Goal: Information Seeking & Learning: Find specific fact

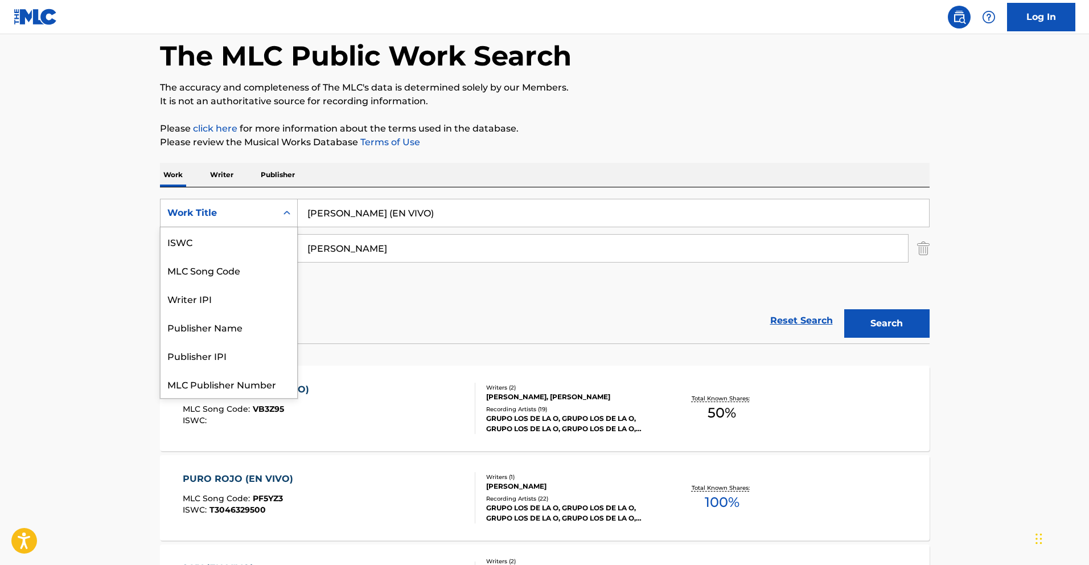
click at [277, 220] on div "Search Form" at bounding box center [287, 213] width 20 height 20
click at [215, 237] on div "MLC Song Code" at bounding box center [229, 241] width 137 height 28
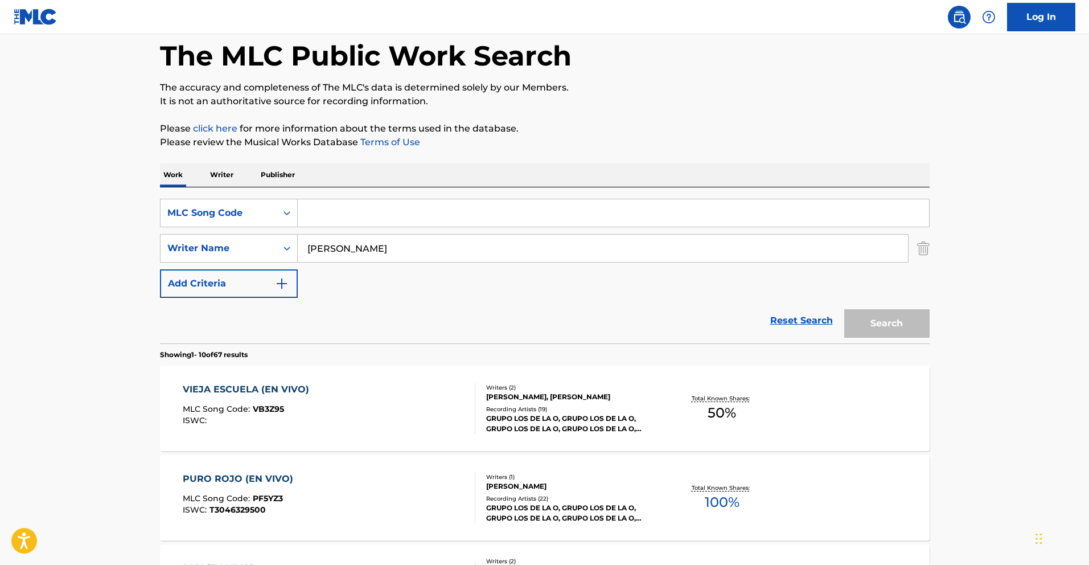
click at [392, 218] on input "Search Form" at bounding box center [613, 212] width 631 height 27
paste input "MA64A8"
type input "MA64A8"
drag, startPoint x: 468, startPoint y: 253, endPoint x: 195, endPoint y: 237, distance: 273.7
click at [200, 238] on div "SearchWithCriteria8da88ecf-fc19-4784-83df-1b023a499807 Writer Name [PERSON_NAME]" at bounding box center [545, 248] width 770 height 28
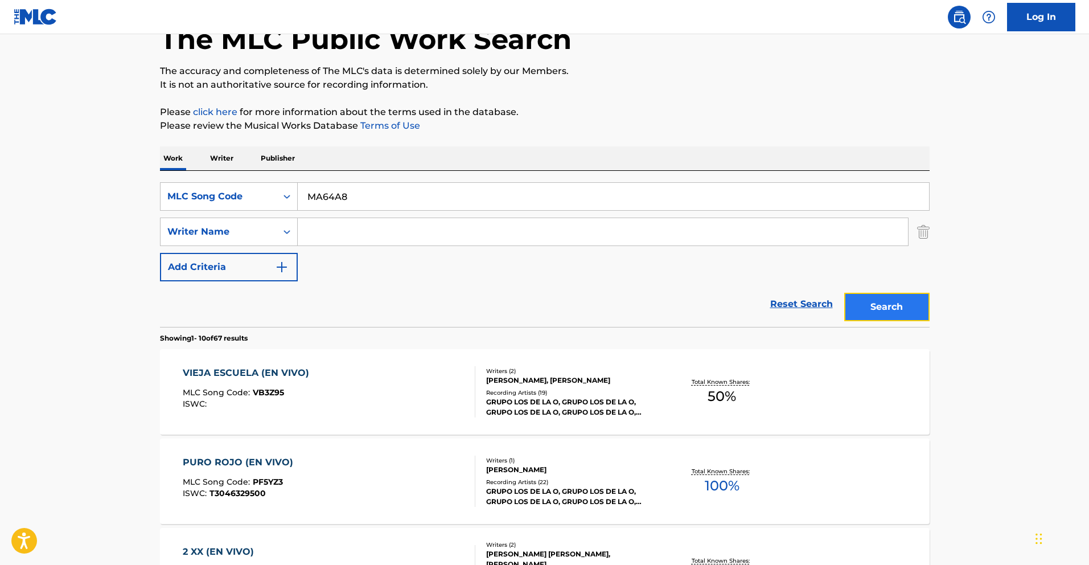
scroll to position [71, 0]
click at [899, 312] on button "Search" at bounding box center [886, 307] width 85 height 28
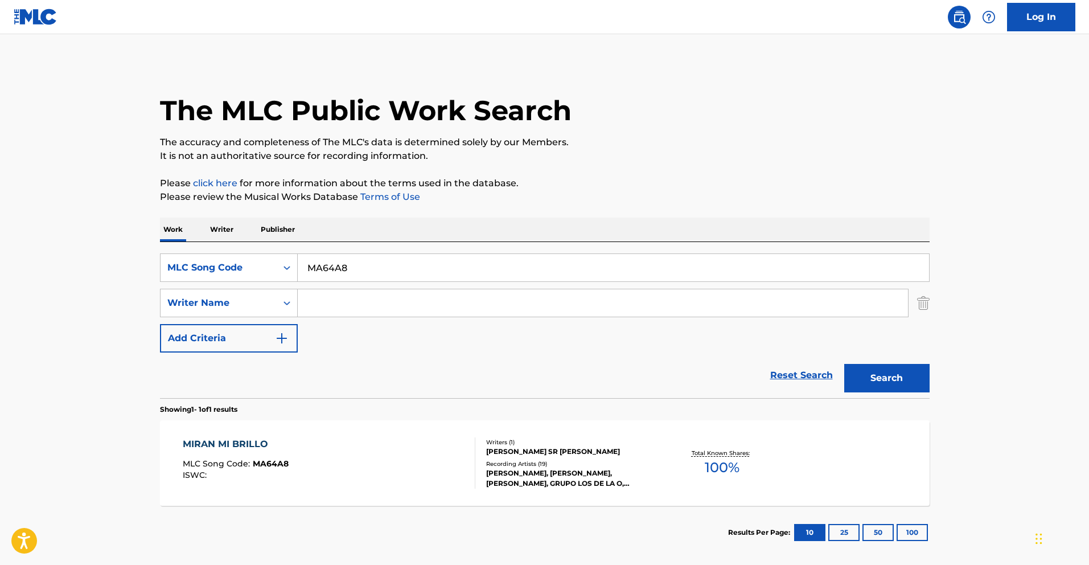
scroll to position [5, 0]
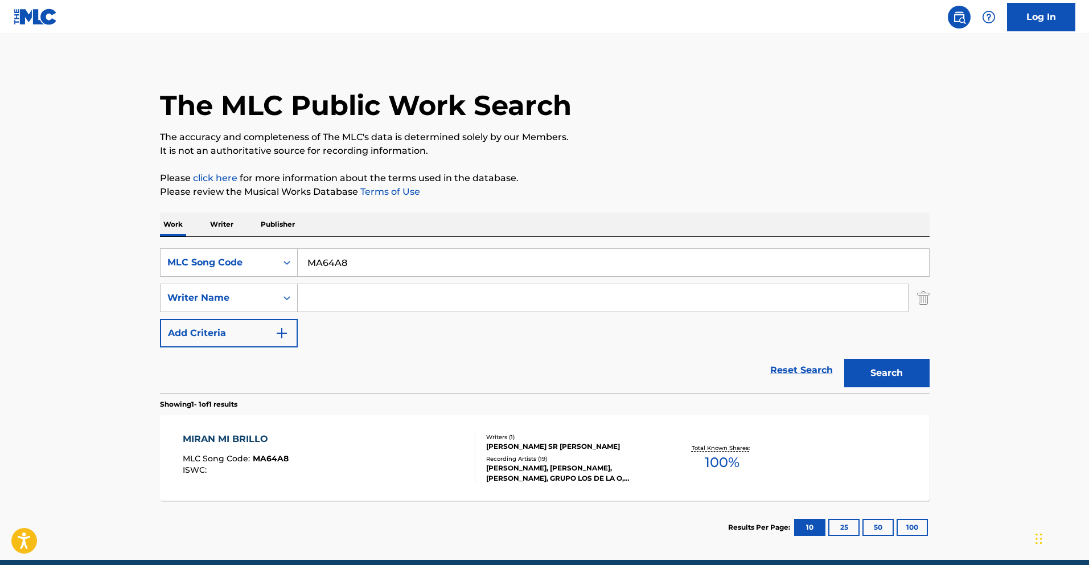
click at [237, 436] on div "MIRAN MI BRILLO" at bounding box center [236, 439] width 106 height 14
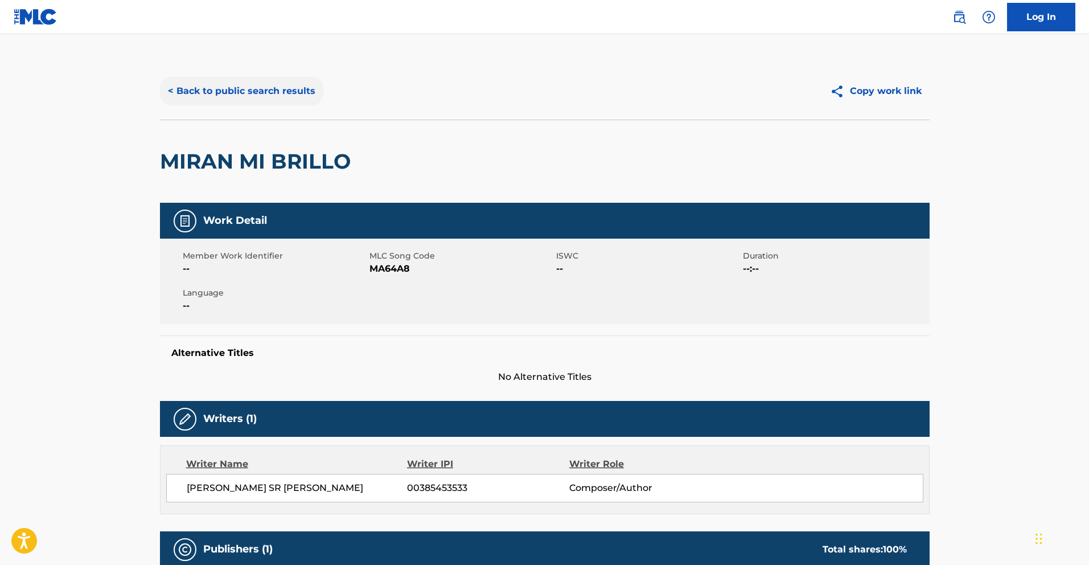
click at [183, 93] on button "< Back to public search results" at bounding box center [241, 91] width 163 height 28
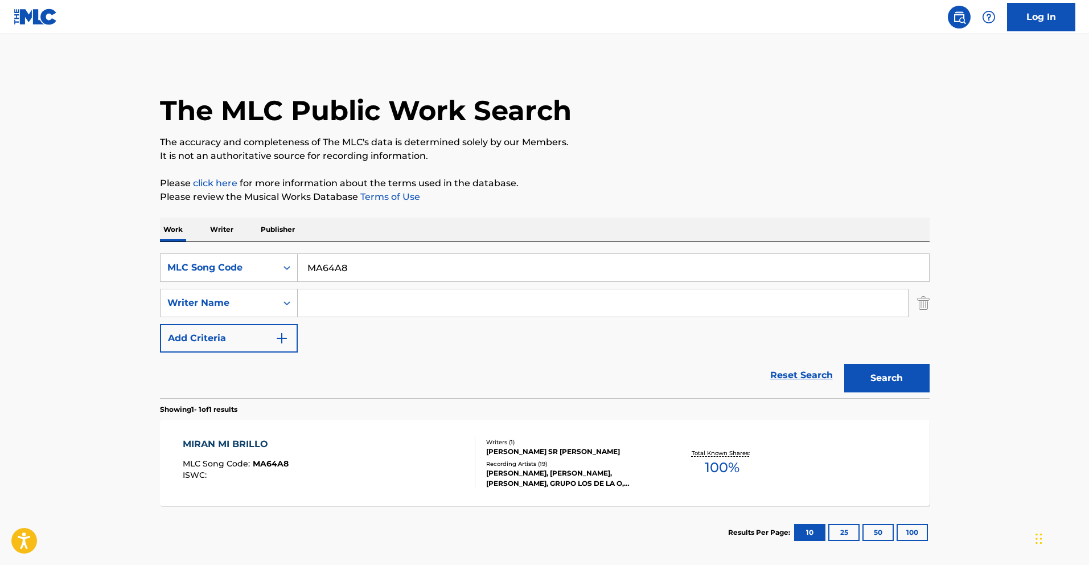
drag, startPoint x: 365, startPoint y: 265, endPoint x: 196, endPoint y: 252, distance: 169.6
click at [220, 255] on div "SearchWithCriteria400eeaa6-aaba-4541-af9e-9e675148fa01 MLC Song Code MA64A8" at bounding box center [545, 267] width 770 height 28
paste input "LA890L"
type input "LA890L"
click at [894, 378] on button "Search" at bounding box center [886, 378] width 85 height 28
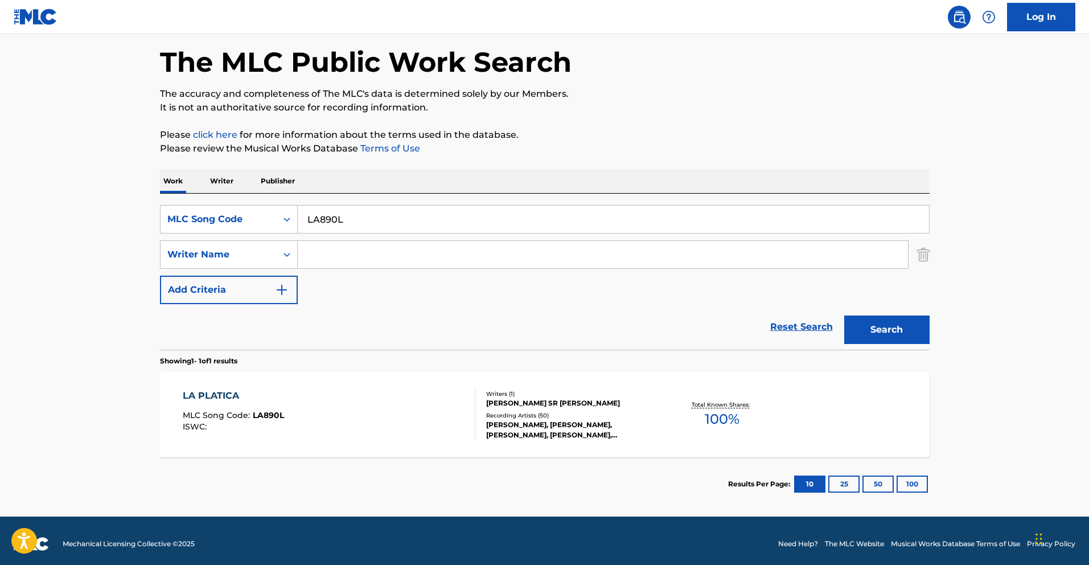
scroll to position [55, 0]
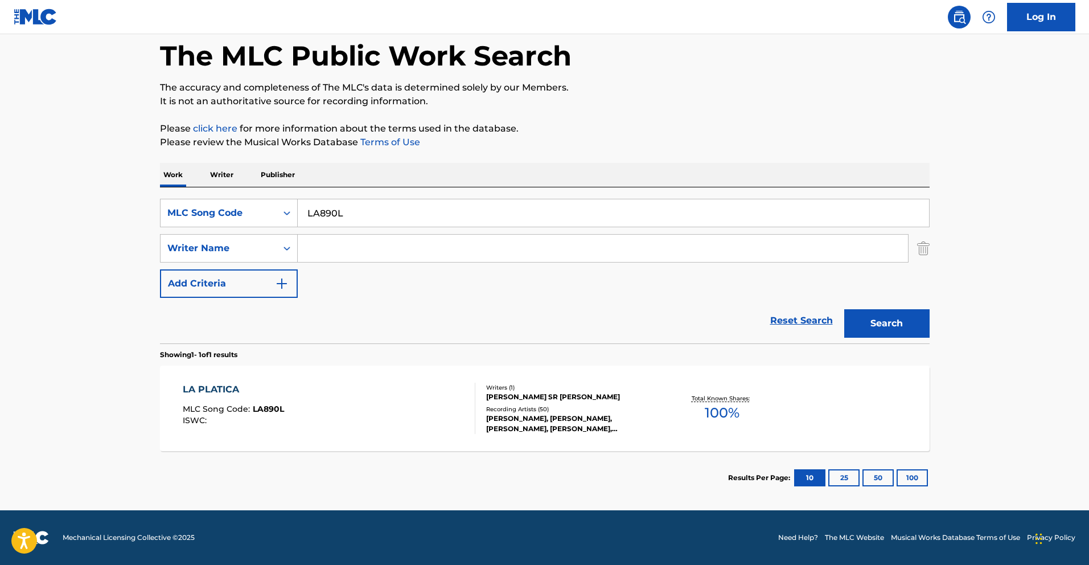
click at [312, 393] on div "LA PLATICA MLC Song Code : LA890L ISWC :" at bounding box center [329, 407] width 293 height 51
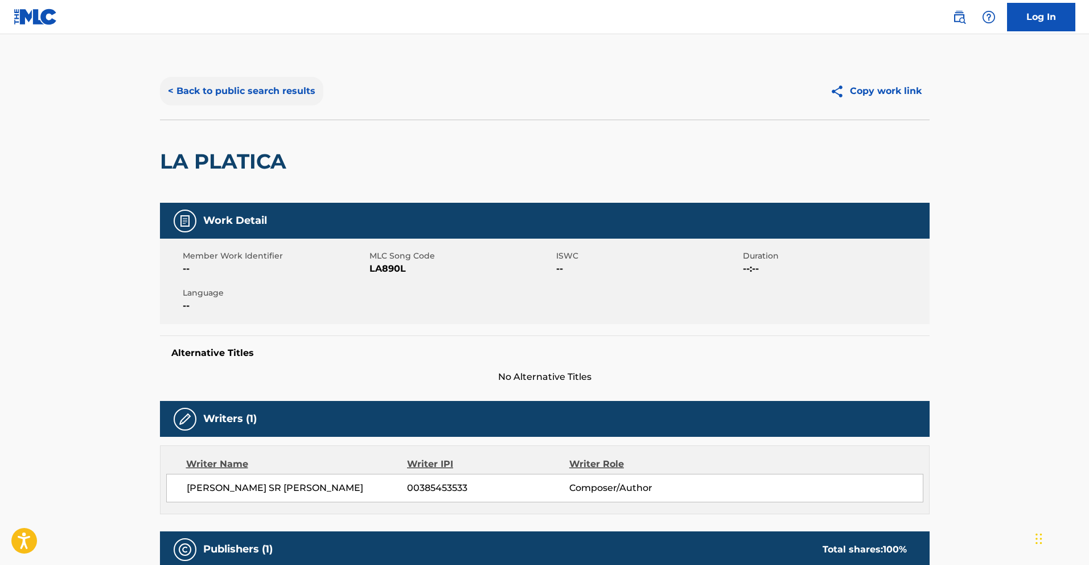
click at [258, 92] on button "< Back to public search results" at bounding box center [241, 91] width 163 height 28
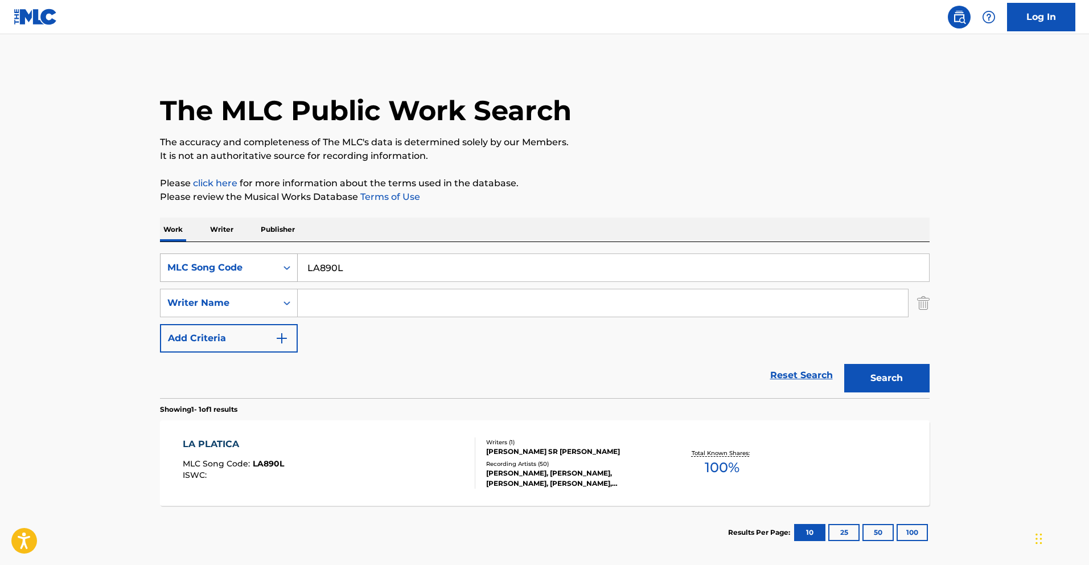
drag, startPoint x: 364, startPoint y: 262, endPoint x: 255, endPoint y: 256, distance: 109.5
click at [243, 258] on div "SearchWithCriteria400eeaa6-aaba-4541-af9e-9e675148fa01 MLC Song Code LA890L" at bounding box center [545, 267] width 770 height 28
paste input "KA1M80"
drag, startPoint x: 401, startPoint y: 269, endPoint x: 199, endPoint y: 246, distance: 203.3
click at [174, 249] on div "SearchWithCriteria400eeaa6-aaba-4541-af9e-9e675148fa01 MLC Song Code KA1M80LA89…" at bounding box center [545, 320] width 770 height 156
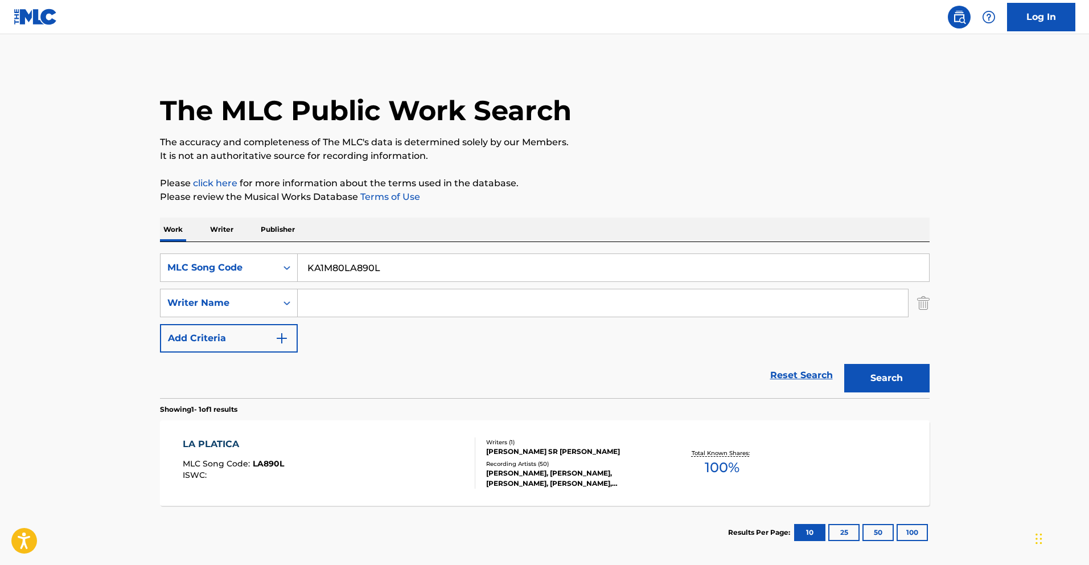
paste input "Search Form"
type input "KA1M80"
click at [912, 378] on button "Search" at bounding box center [886, 378] width 85 height 28
click at [214, 445] on div "KILOS DE ORO" at bounding box center [234, 444] width 102 height 14
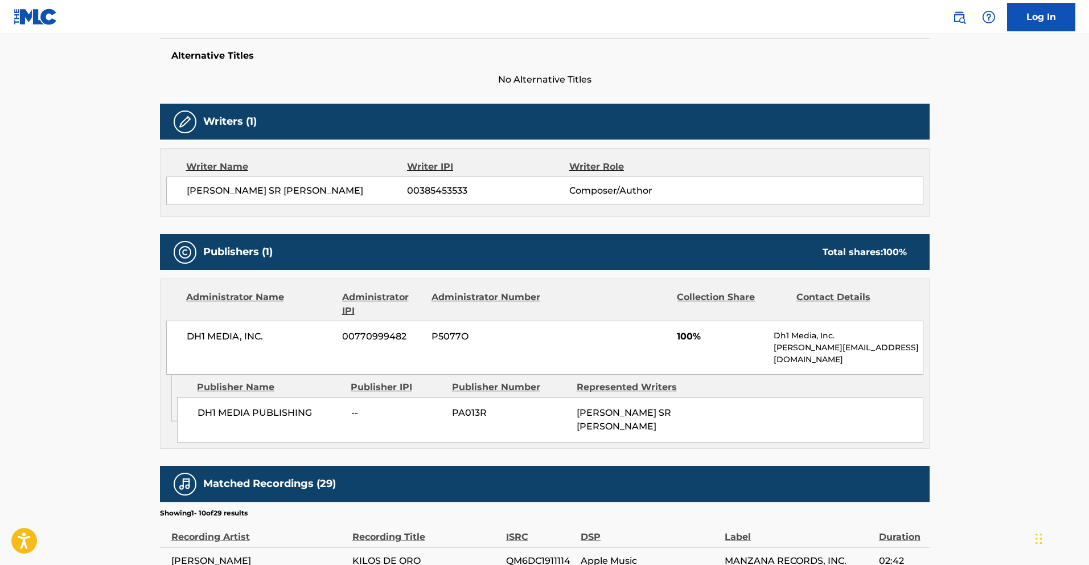
scroll to position [311, 0]
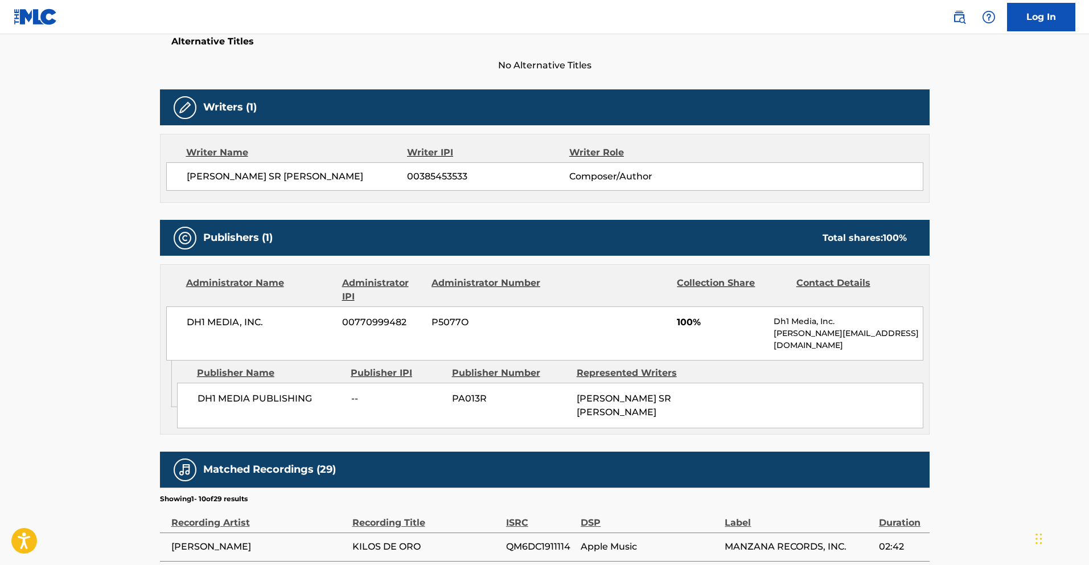
click at [265, 323] on span "DH1 MEDIA, INC." at bounding box center [260, 322] width 147 height 14
drag, startPoint x: 265, startPoint y: 323, endPoint x: 185, endPoint y: 322, distance: 79.7
click at [185, 322] on div "DH1 MEDIA, INC. 00770999482 P5077O 100% Dh1 Media, Inc. [PERSON_NAME][EMAIL_ADD…" at bounding box center [544, 333] width 757 height 54
copy span "DH1 MEDIA, INC."
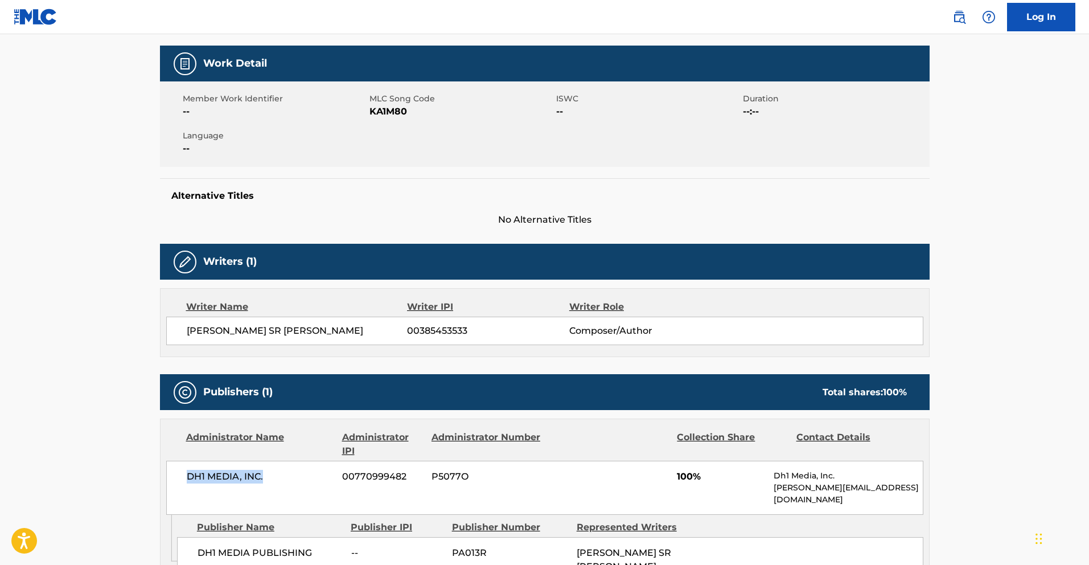
scroll to position [0, 0]
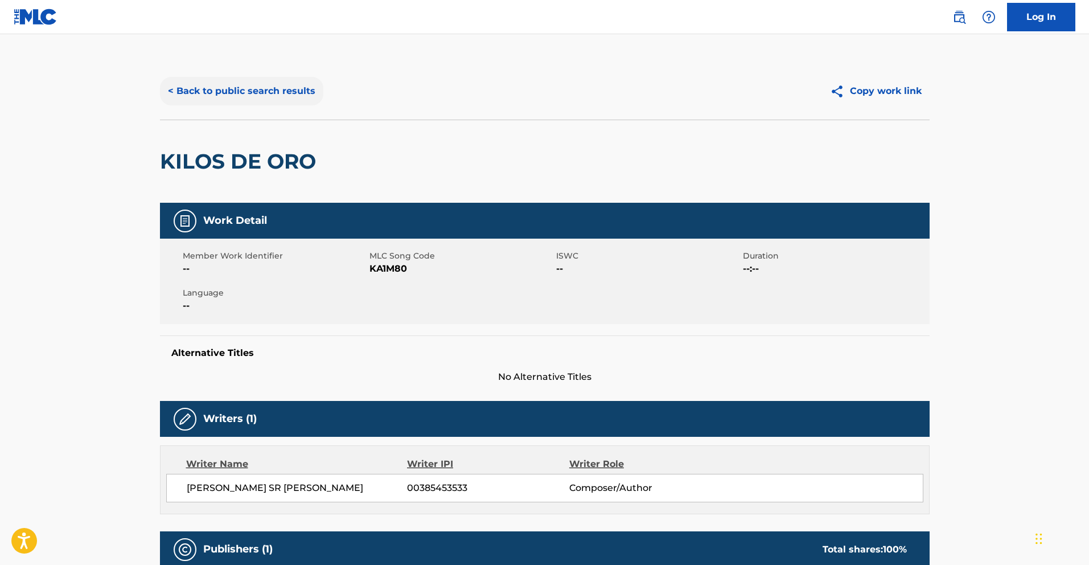
click at [245, 92] on button "< Back to public search results" at bounding box center [241, 91] width 163 height 28
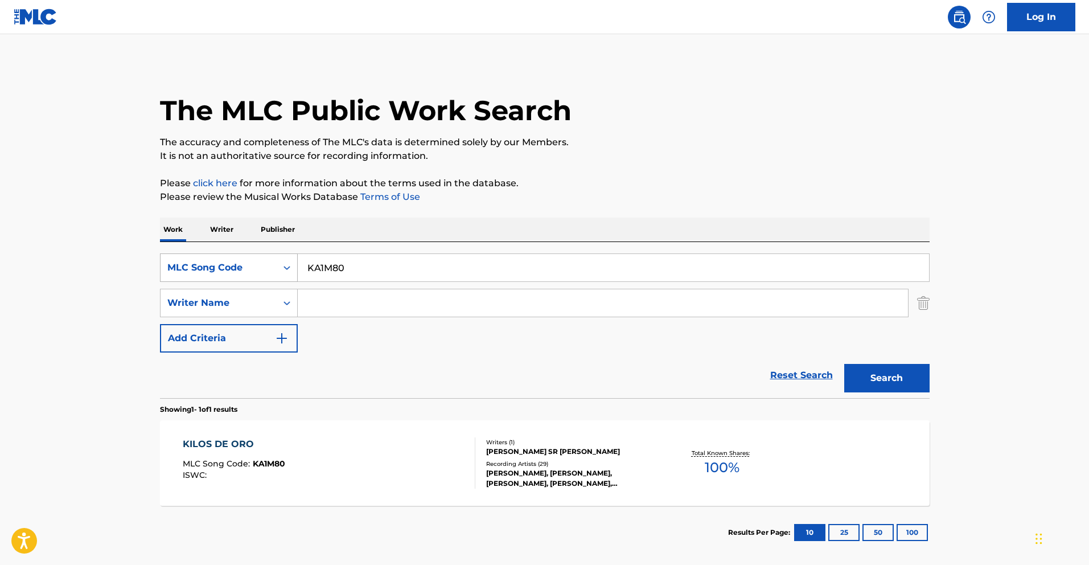
drag, startPoint x: 360, startPoint y: 269, endPoint x: 240, endPoint y: 263, distance: 120.8
click at [248, 264] on div "SearchWithCriteria400eeaa6-aaba-4541-af9e-9e675148fa01 MLC Song Code KA1M80" at bounding box center [545, 267] width 770 height 28
paste input "MH37L6"
type input "MH37L6"
click at [871, 377] on button "Search" at bounding box center [886, 378] width 85 height 28
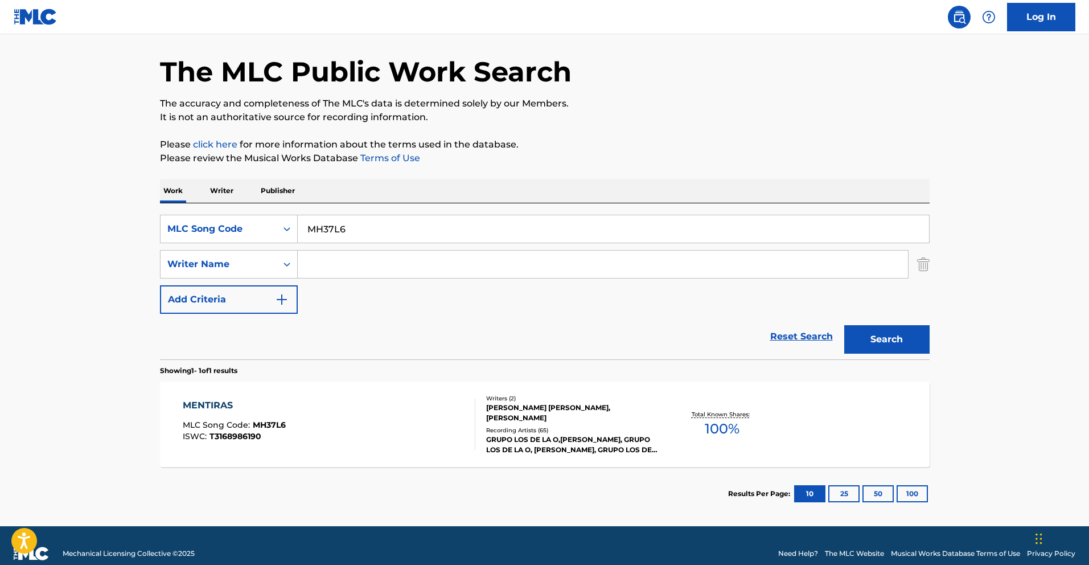
scroll to position [54, 0]
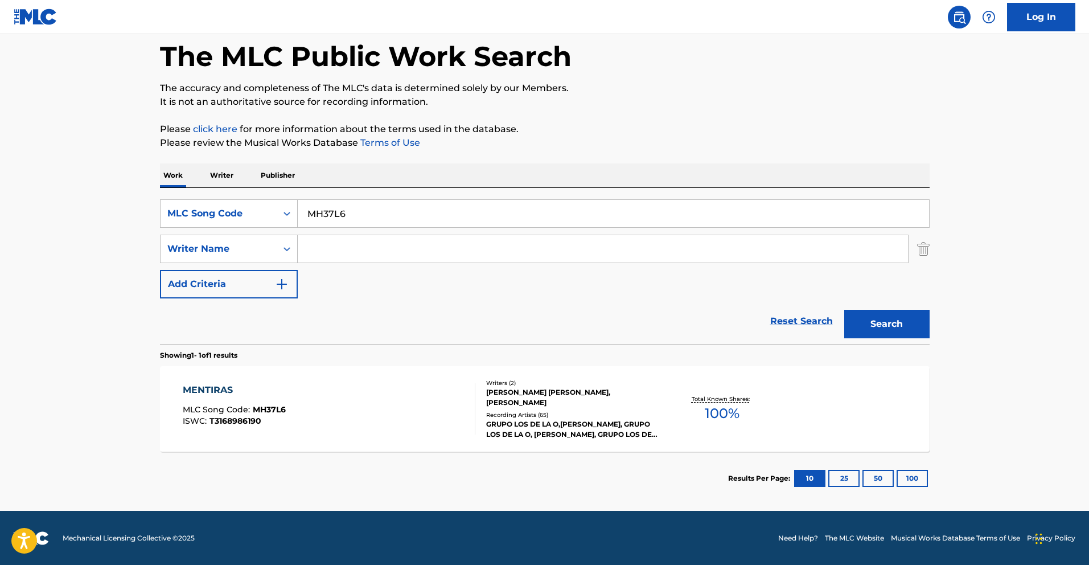
click at [253, 383] on div "MENTIRAS" at bounding box center [234, 390] width 103 height 14
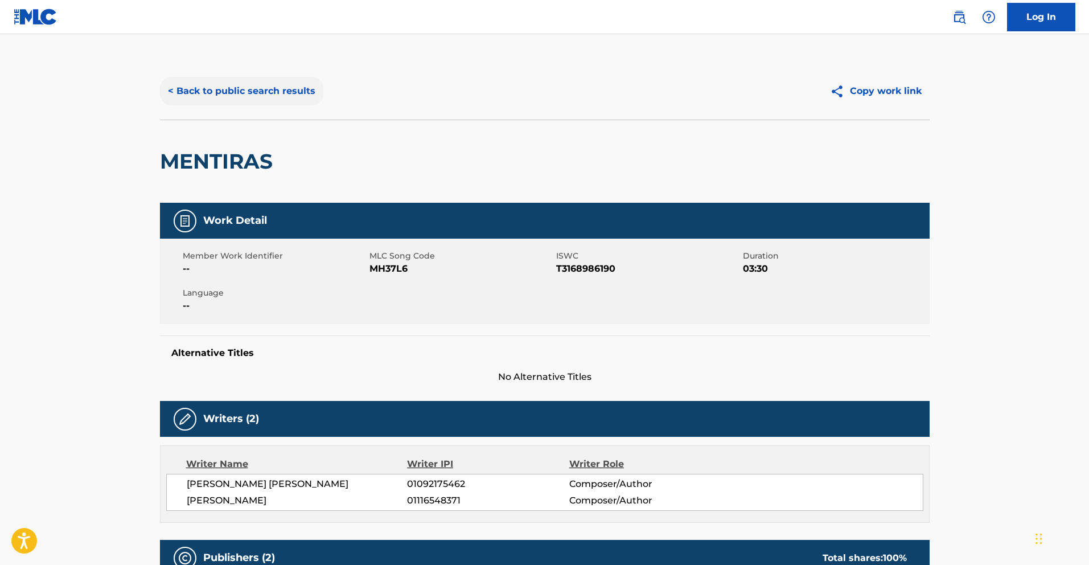
click at [258, 83] on button "< Back to public search results" at bounding box center [241, 91] width 163 height 28
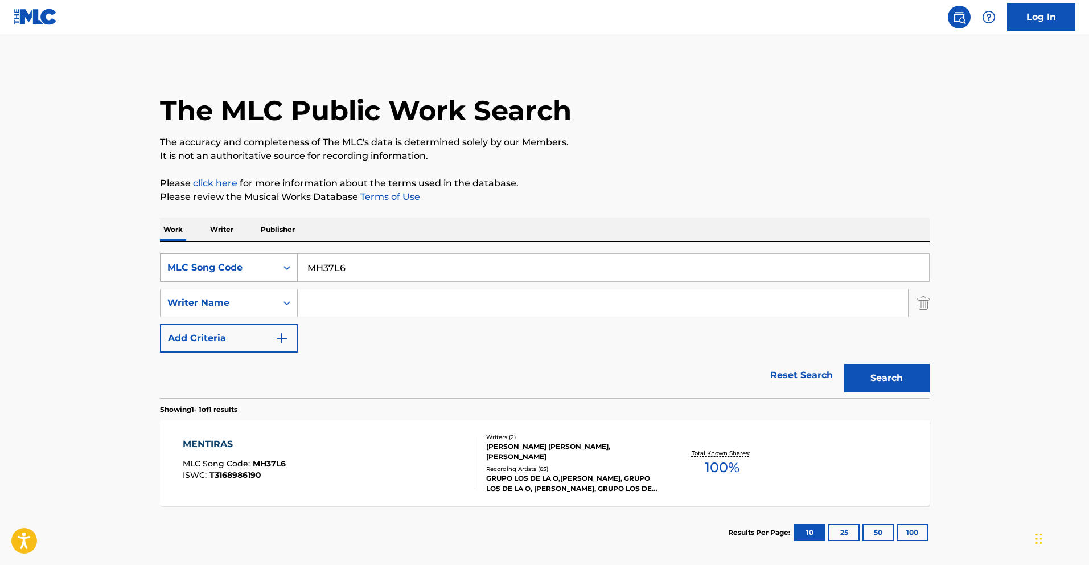
drag, startPoint x: 361, startPoint y: 266, endPoint x: 263, endPoint y: 267, distance: 97.9
click at [267, 268] on div "SearchWithCriteria400eeaa6-aaba-4541-af9e-9e675148fa01 MLC Song Code MH37L6" at bounding box center [545, 267] width 770 height 28
paste input "EC0YN3"
type input "EC0YN3"
click at [888, 383] on button "Search" at bounding box center [886, 378] width 85 height 28
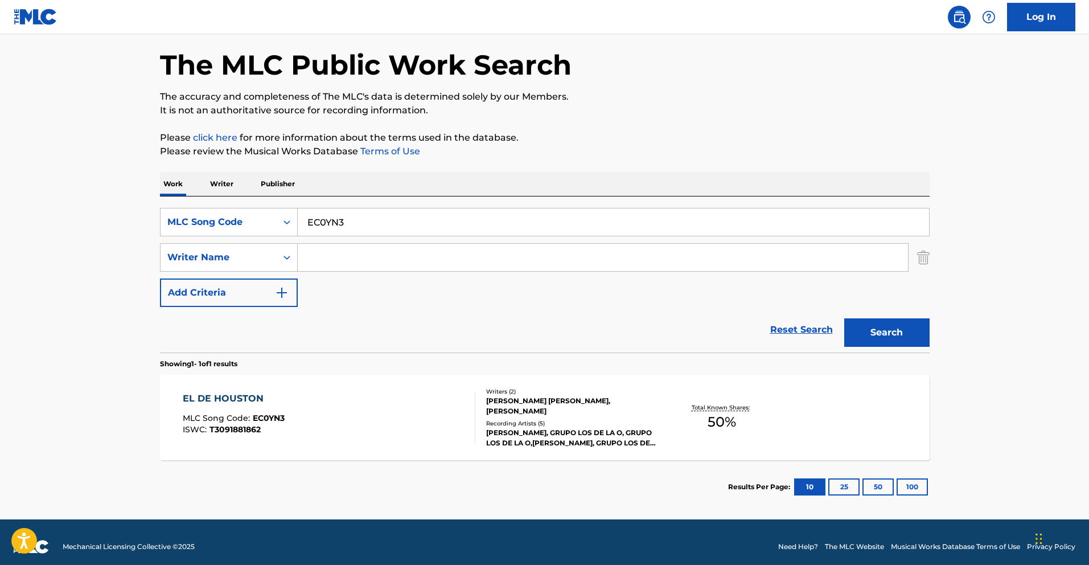
scroll to position [55, 0]
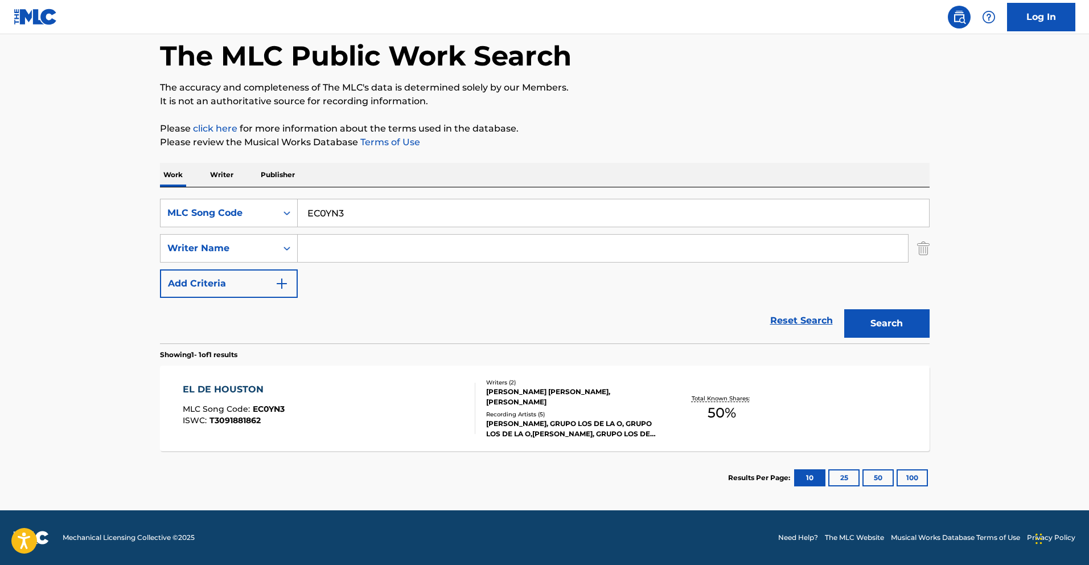
click at [260, 390] on div "EL DE HOUSTON" at bounding box center [234, 389] width 102 height 14
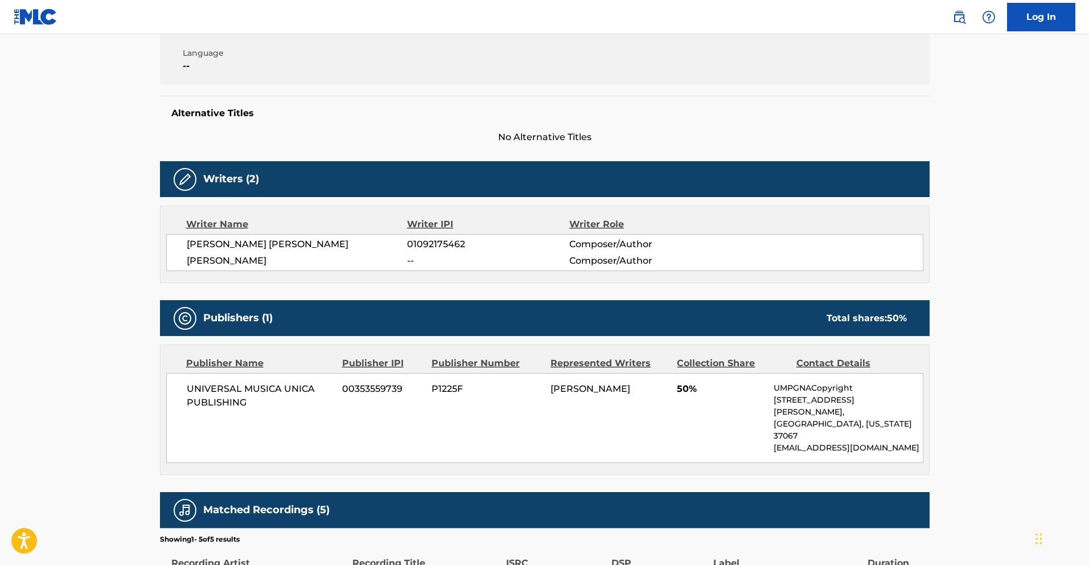
scroll to position [244, 0]
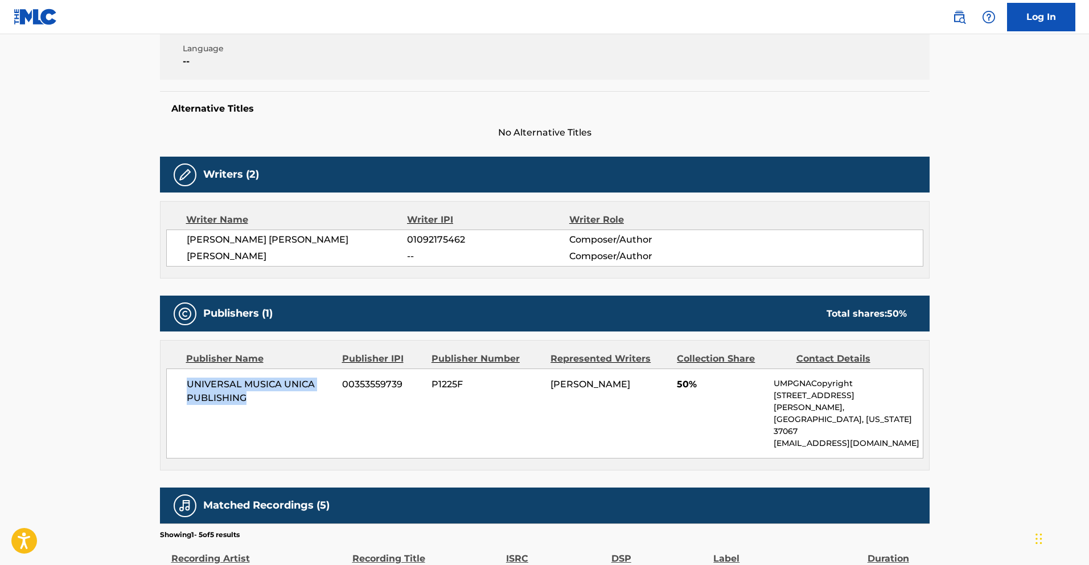
drag, startPoint x: 250, startPoint y: 401, endPoint x: 184, endPoint y: 388, distance: 67.3
click at [184, 388] on div "UNIVERSAL MUSICA UNICA PUBLISHING 00353559739 P1225F [PERSON_NAME] 50% UMPGNACo…" at bounding box center [544, 413] width 757 height 90
copy span "UNIVERSAL MUSICA UNICA PUBLISHING"
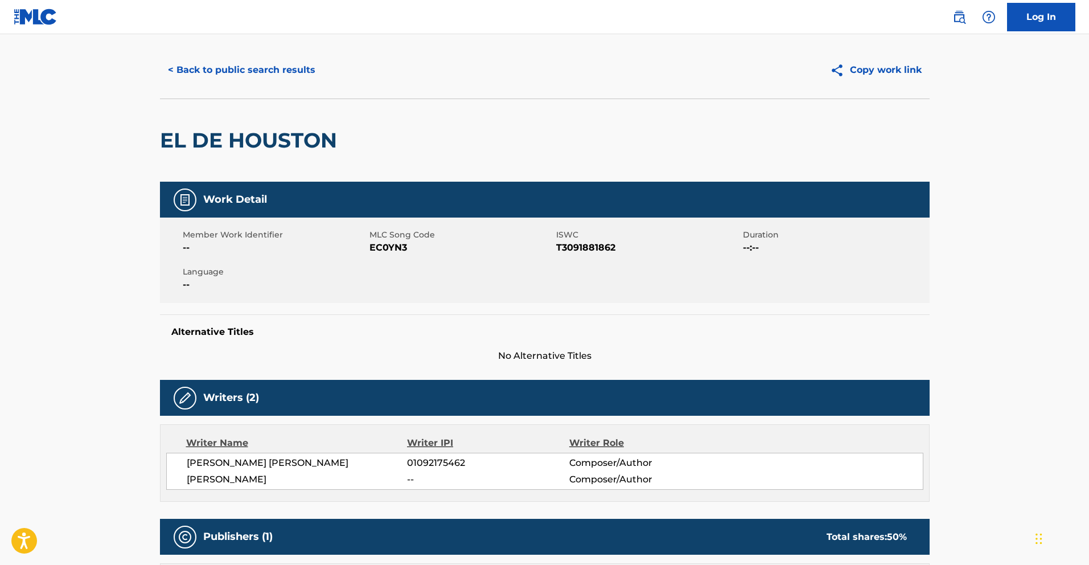
scroll to position [0, 0]
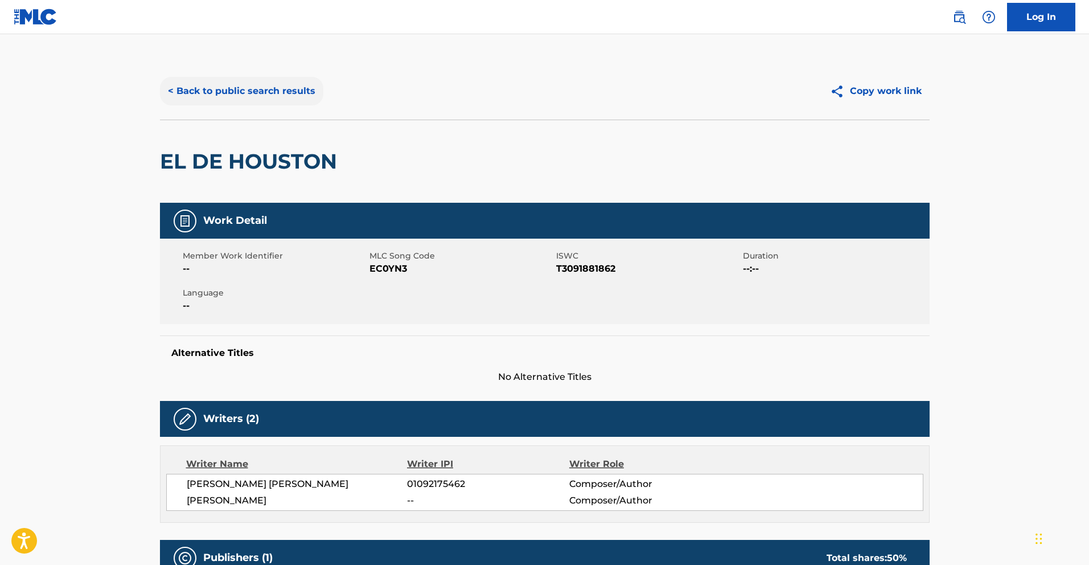
click at [280, 93] on button "< Back to public search results" at bounding box center [241, 91] width 163 height 28
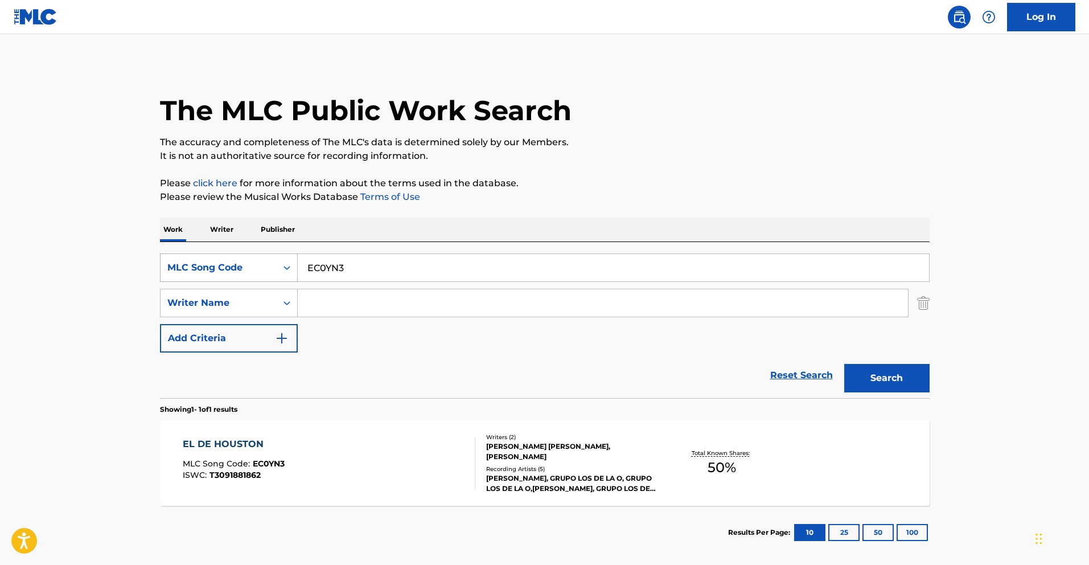
drag, startPoint x: 376, startPoint y: 274, endPoint x: 236, endPoint y: 256, distance: 140.6
click at [241, 255] on div "SearchWithCriteria400eeaa6-aaba-4541-af9e-9e675148fa01 MLC Song Code EC0YN3" at bounding box center [545, 267] width 770 height 28
paste input "SA2RGL"
type input "SA2RGL"
click at [904, 381] on button "Search" at bounding box center [886, 378] width 85 height 28
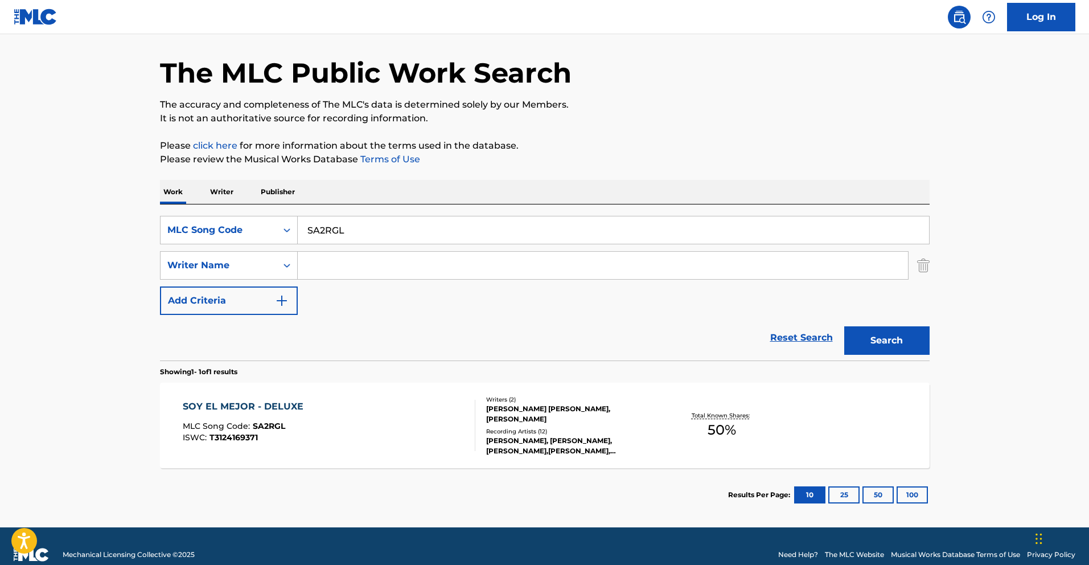
scroll to position [41, 0]
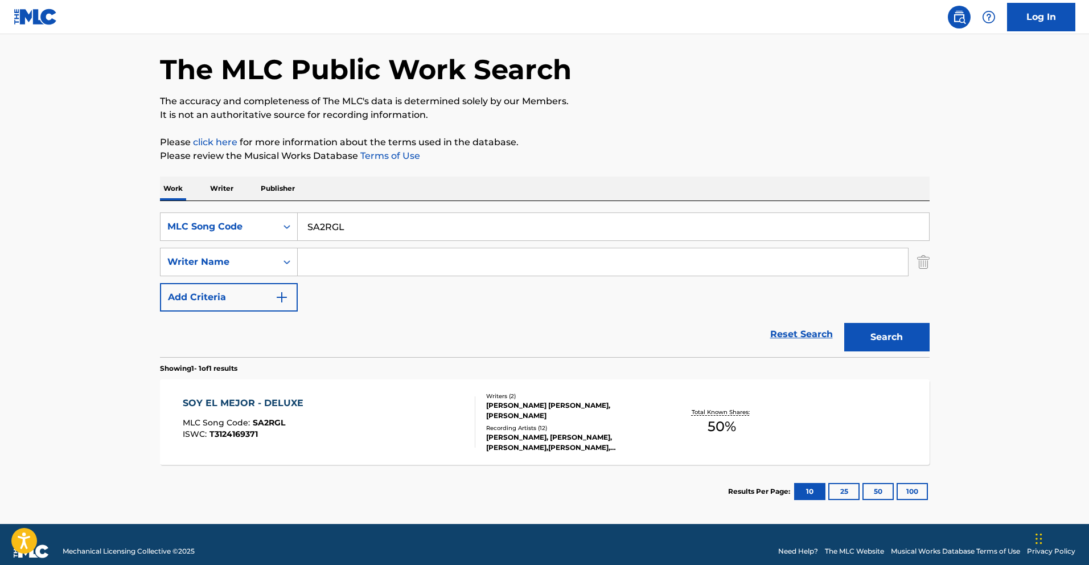
click at [402, 423] on div "SOY EL MEJOR - DELUXE MLC Song Code : SA2RGL ISWC : T3124169371" at bounding box center [329, 421] width 293 height 51
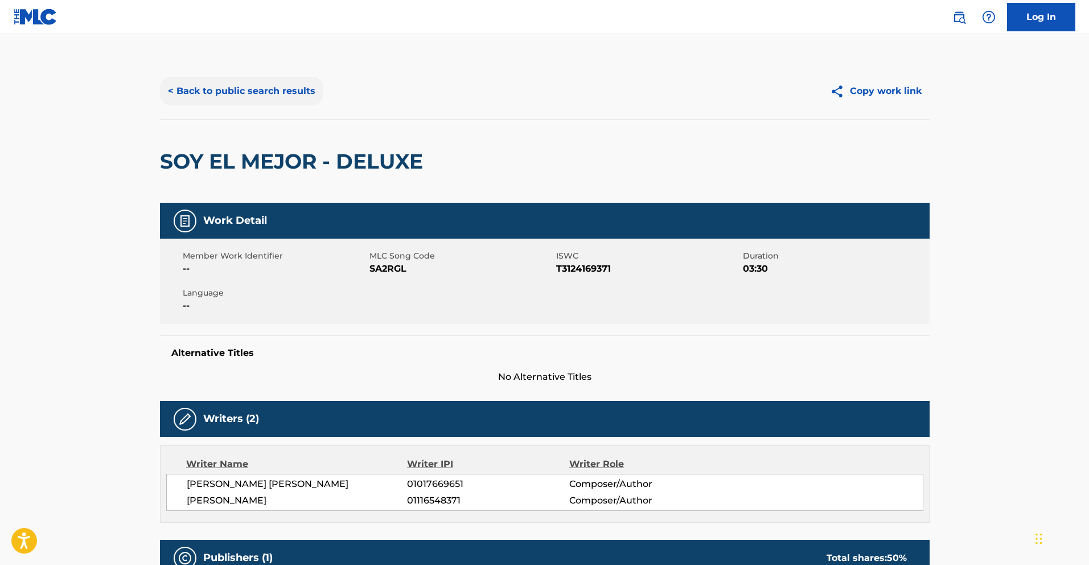
click at [192, 91] on button "< Back to public search results" at bounding box center [241, 91] width 163 height 28
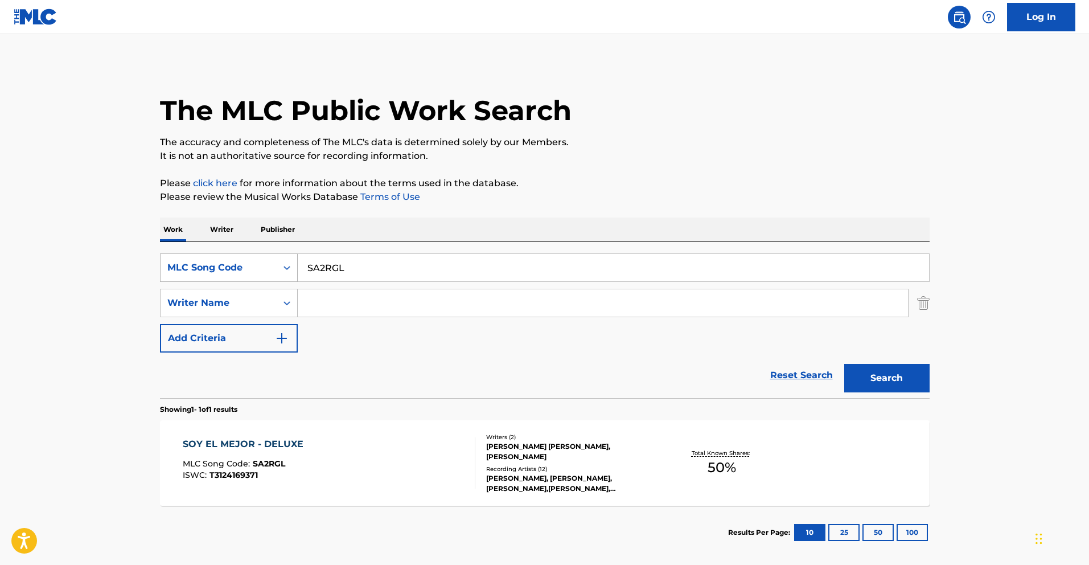
drag, startPoint x: 369, startPoint y: 271, endPoint x: 229, endPoint y: 264, distance: 140.8
click at [235, 265] on div "SearchWithCriteria400eeaa6-aaba-4541-af9e-9e675148fa01 MLC Song Code SA2RGL" at bounding box center [545, 267] width 770 height 28
paste input "RA4BEX"
type input "RA4BEX"
click at [889, 386] on button "Search" at bounding box center [886, 378] width 85 height 28
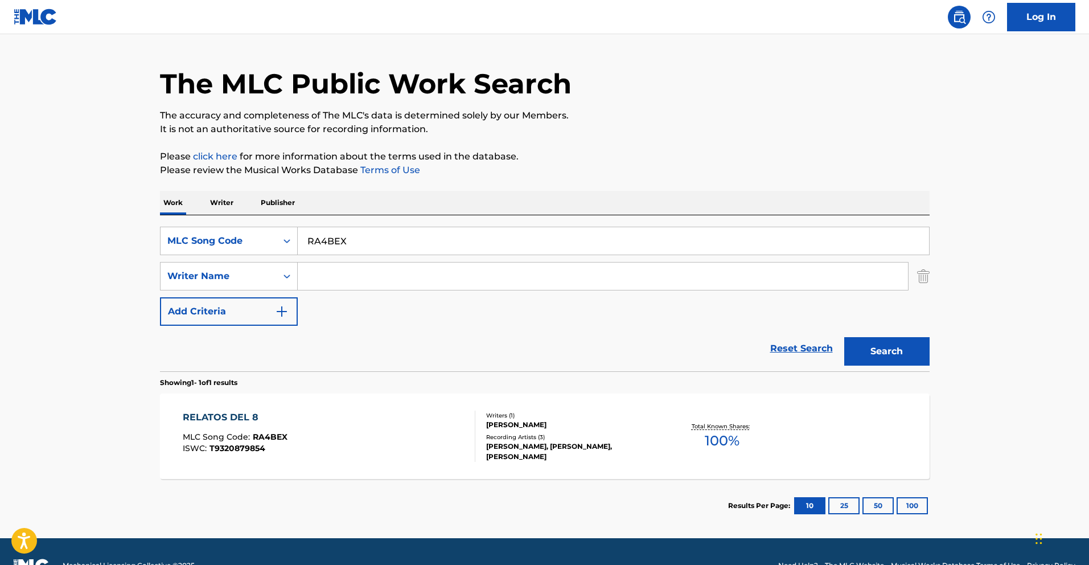
scroll to position [55, 0]
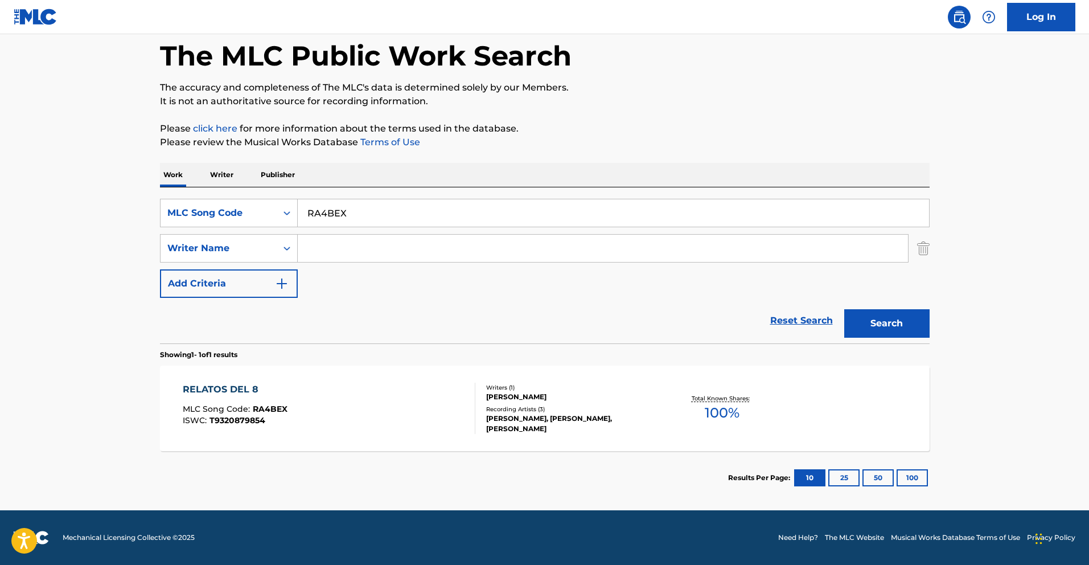
click at [369, 377] on div "RELATOS DEL 8 MLC Song Code : RA4BEX ISWC : T9320879854 Writers ( 1 ) [PERSON_N…" at bounding box center [545, 407] width 770 height 85
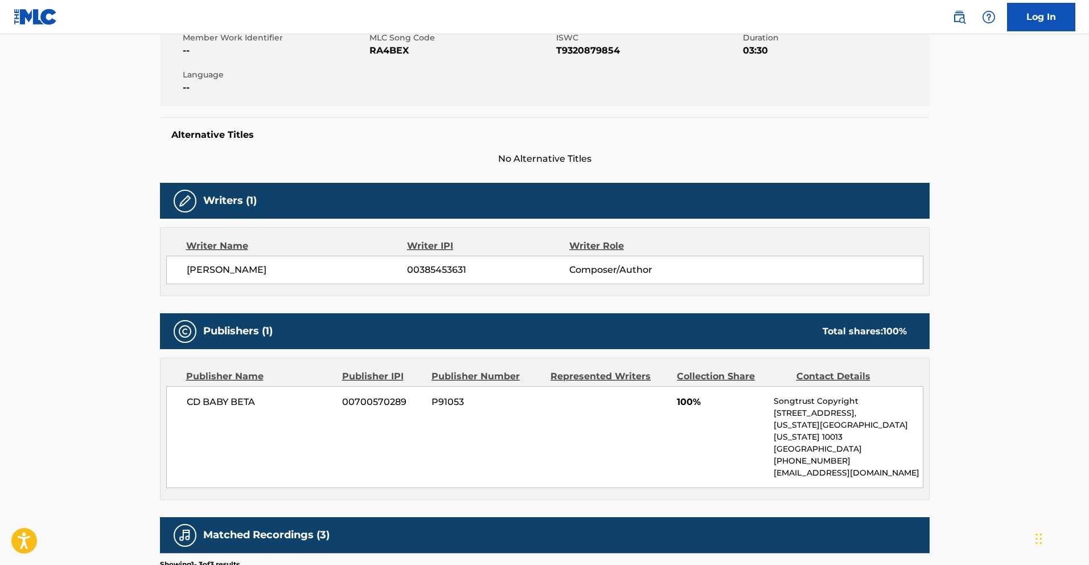
scroll to position [224, 0]
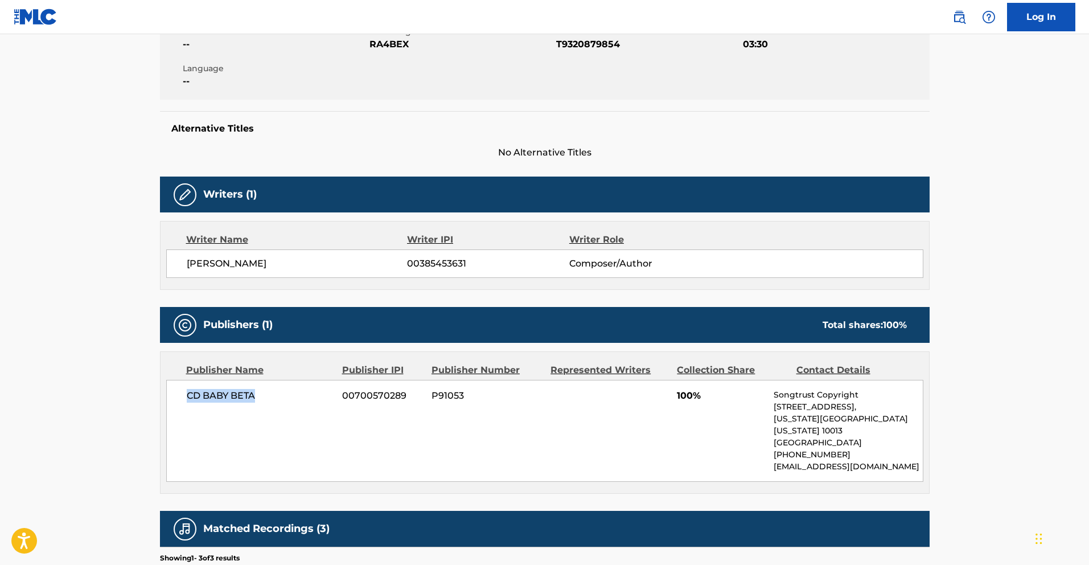
drag, startPoint x: 257, startPoint y: 394, endPoint x: 188, endPoint y: 399, distance: 69.0
click at [188, 399] on span "CD BABY BETA" at bounding box center [260, 396] width 147 height 14
copy span "CD BABY BETA"
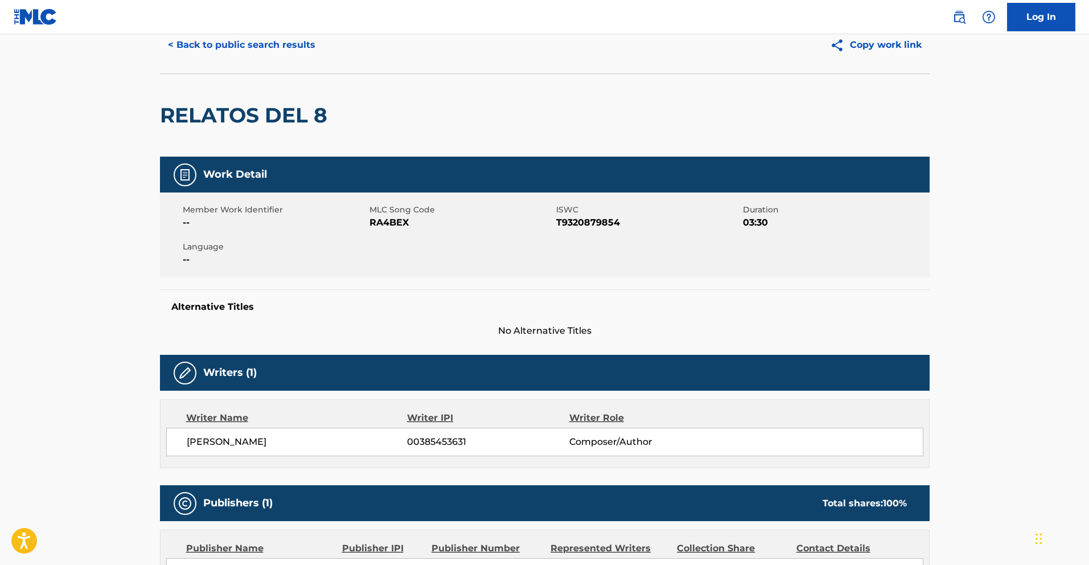
scroll to position [0, 0]
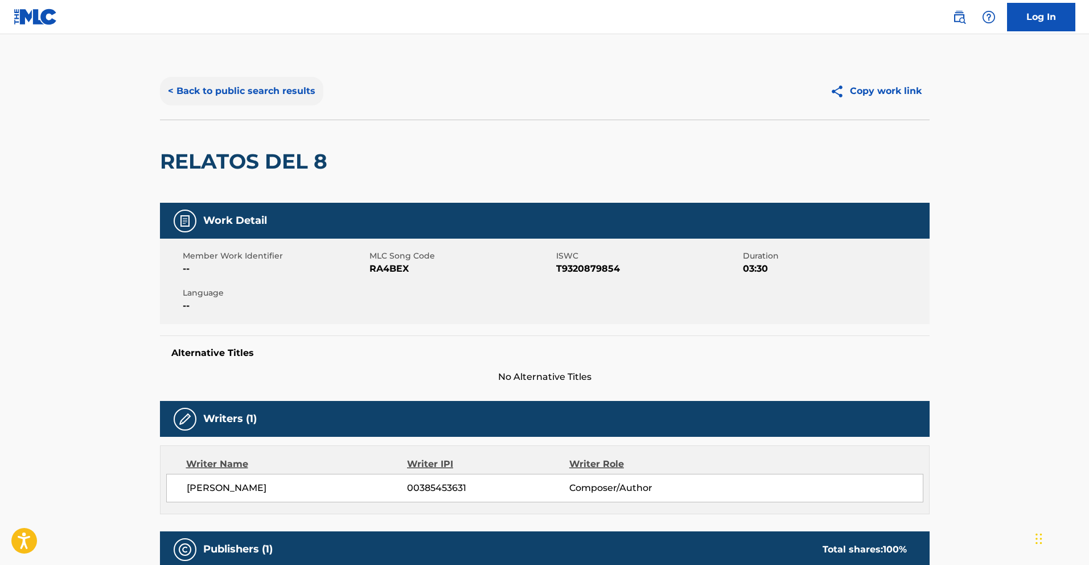
click at [257, 93] on button "< Back to public search results" at bounding box center [241, 91] width 163 height 28
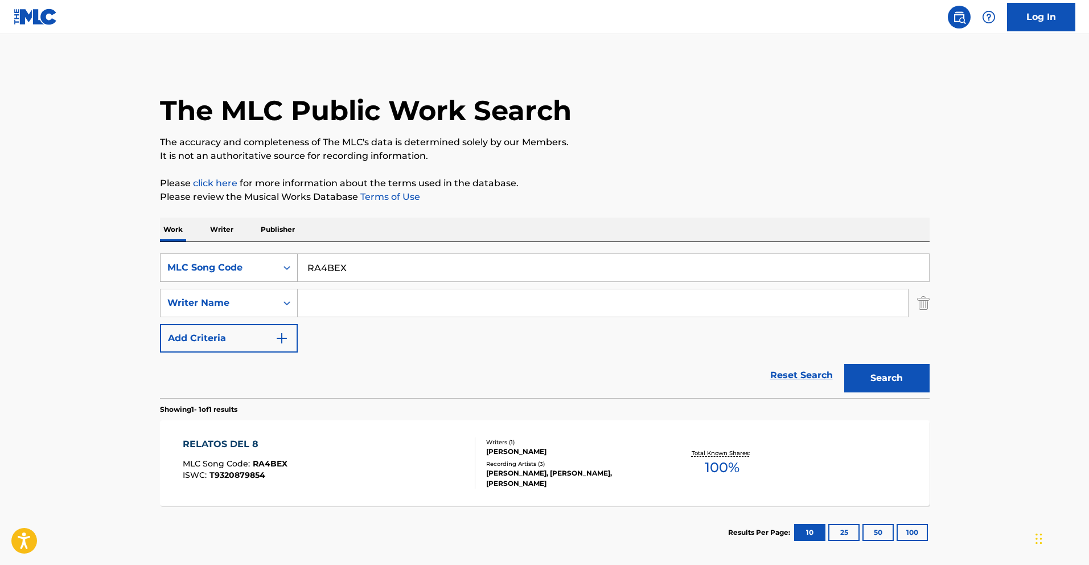
drag, startPoint x: 360, startPoint y: 266, endPoint x: 190, endPoint y: 257, distance: 170.4
click at [221, 261] on div "SearchWithCriteria400eeaa6-aaba-4541-af9e-9e675148fa01 MLC Song Code RA4BEX" at bounding box center [545, 267] width 770 height 28
paste input "EA9BQY"
type input "EA9BQY"
click at [891, 384] on button "Search" at bounding box center [886, 378] width 85 height 28
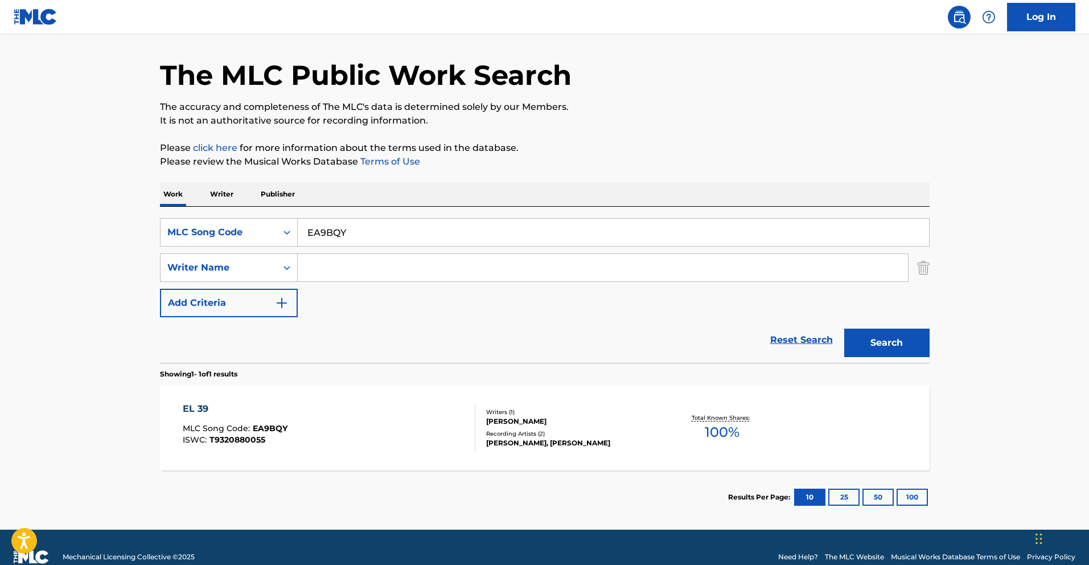
scroll to position [55, 0]
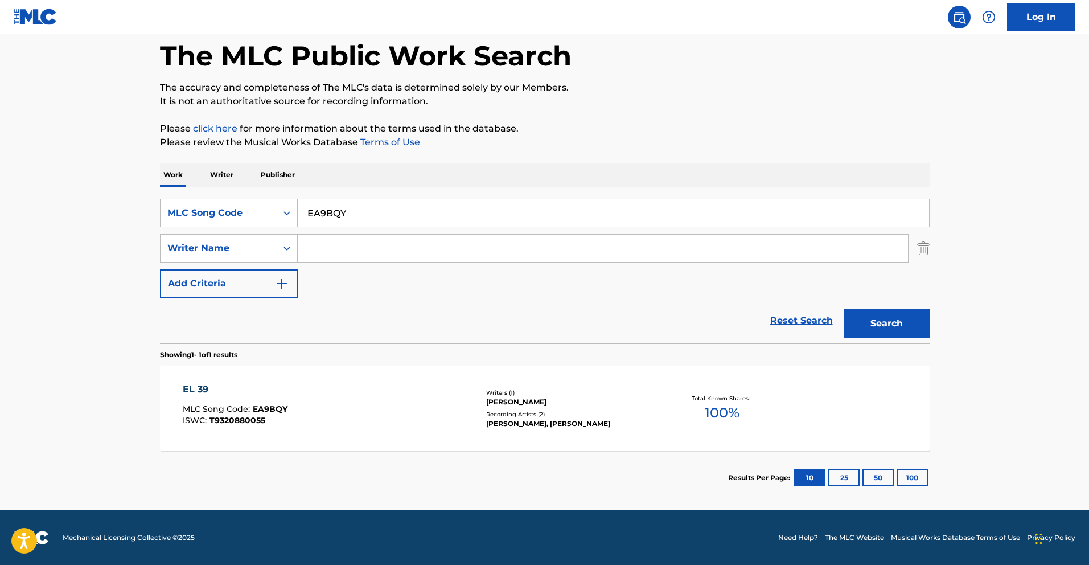
click at [355, 393] on div "EL 39 MLC Song Code : EA9BQY ISWC : T9320880055" at bounding box center [329, 407] width 293 height 51
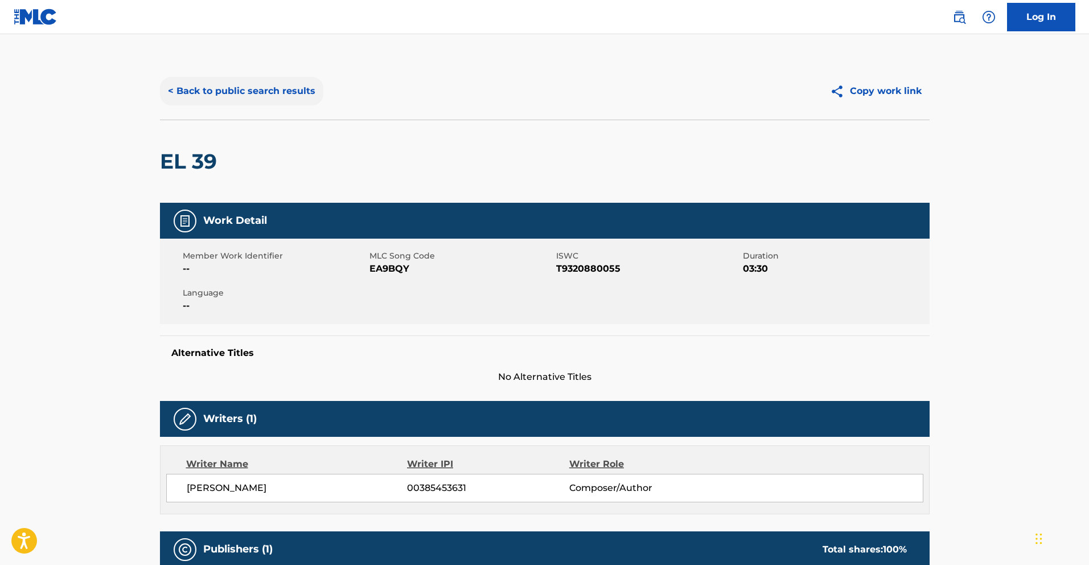
click at [270, 90] on button "< Back to public search results" at bounding box center [241, 91] width 163 height 28
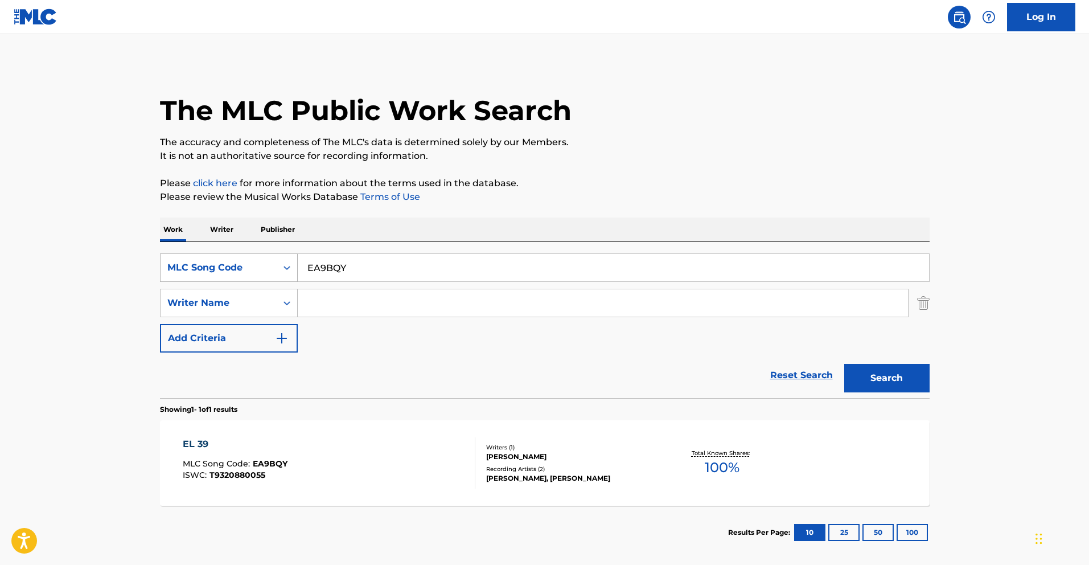
drag, startPoint x: 355, startPoint y: 270, endPoint x: 253, endPoint y: 268, distance: 102.5
click at [259, 268] on div "SearchWithCriteria400eeaa6-aaba-4541-af9e-9e675148fa01 MLC Song Code EA9BQY" at bounding box center [545, 267] width 770 height 28
paste input "PA3OW3"
type input "PA3OW3"
click at [874, 376] on button "Search" at bounding box center [886, 378] width 85 height 28
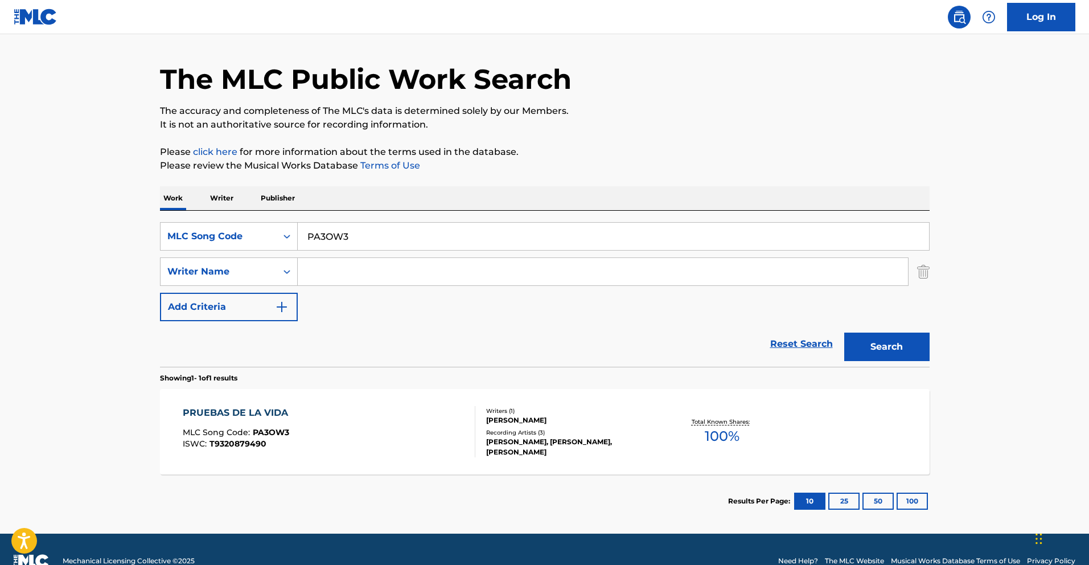
scroll to position [55, 0]
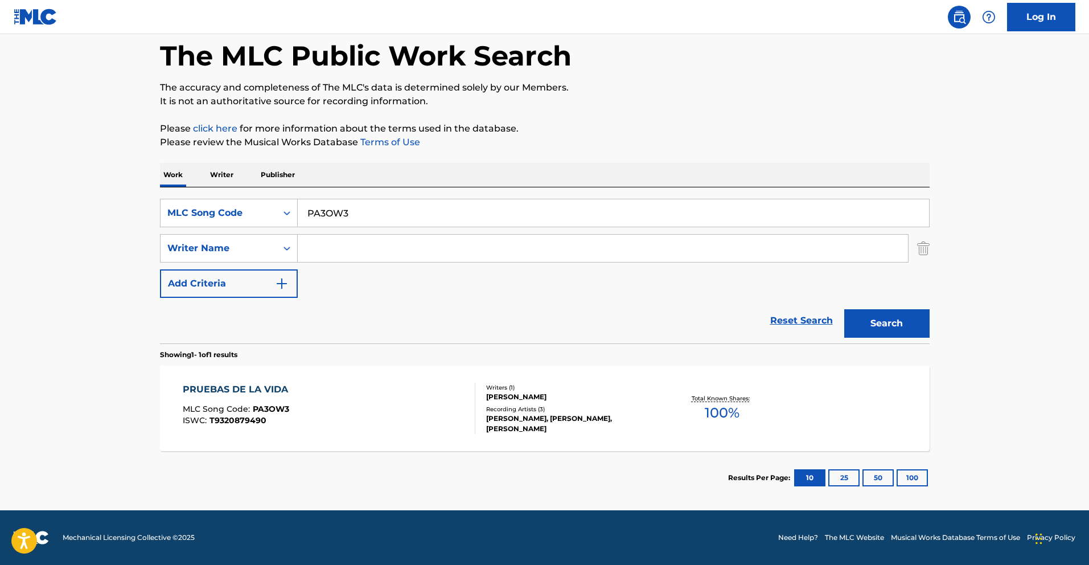
click at [248, 384] on div "PRUEBAS DE LA VIDA" at bounding box center [238, 389] width 111 height 14
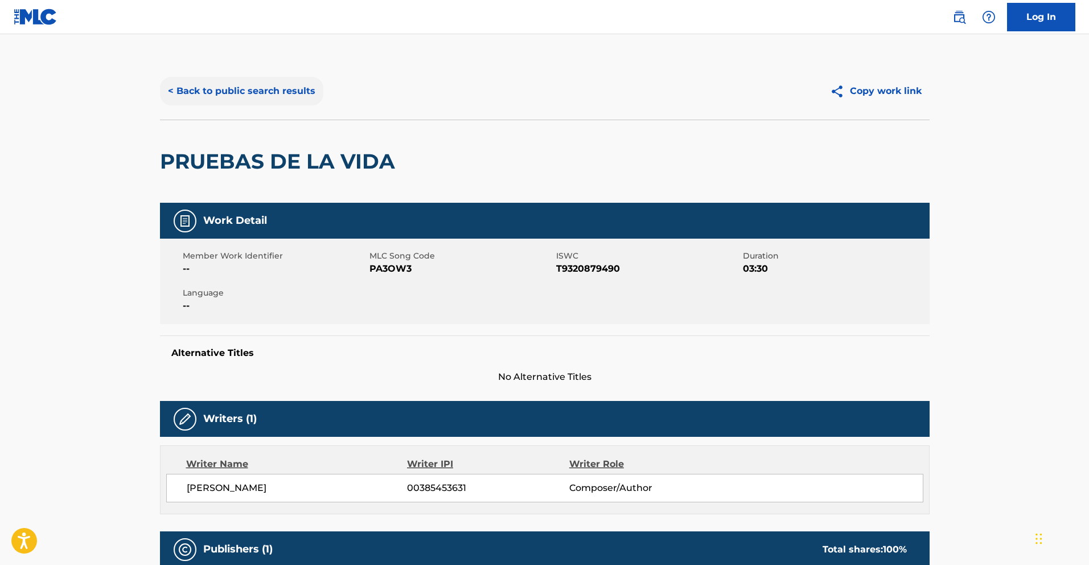
click at [266, 91] on button "< Back to public search results" at bounding box center [241, 91] width 163 height 28
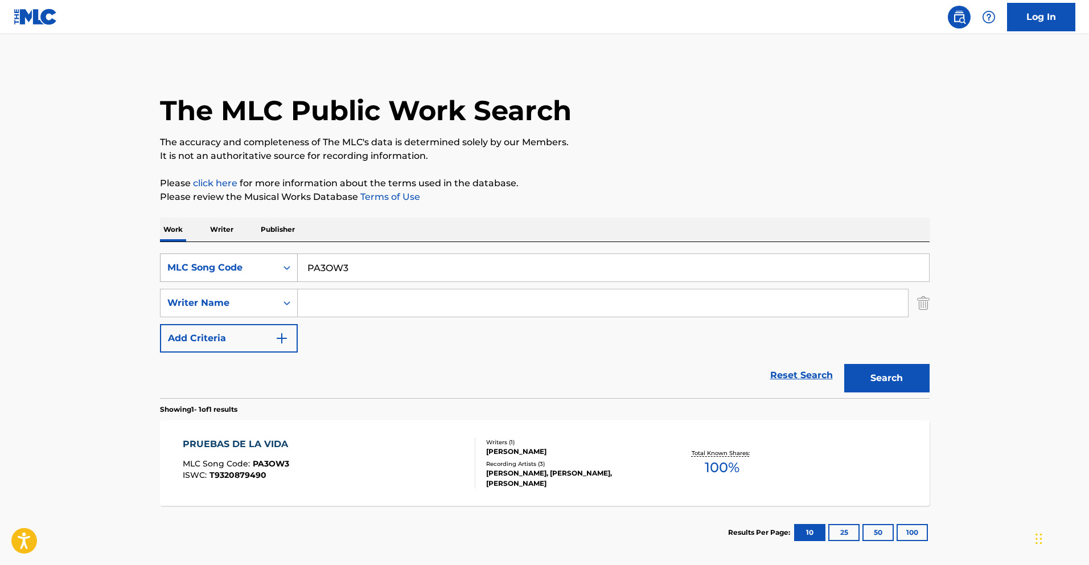
drag, startPoint x: 253, startPoint y: 259, endPoint x: 173, endPoint y: 253, distance: 79.9
click at [185, 254] on div "SearchWithCriteria400eeaa6-aaba-4541-af9e-9e675148fa01 MLC Song Code PA3OW3" at bounding box center [545, 267] width 770 height 28
paste input "EA7EK9"
type input "EA7EK9"
click at [874, 375] on button "Search" at bounding box center [886, 378] width 85 height 28
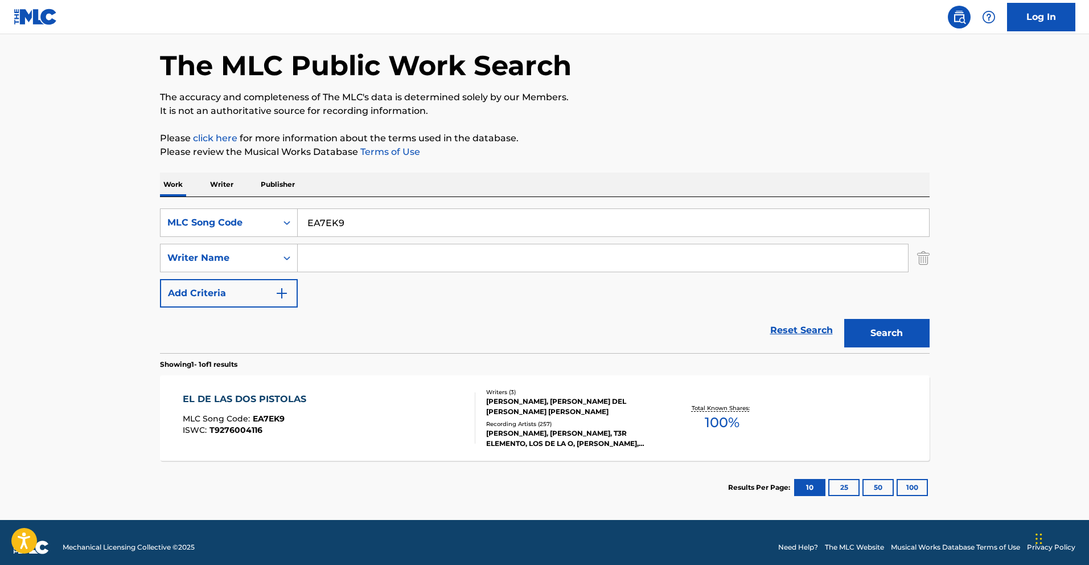
scroll to position [55, 0]
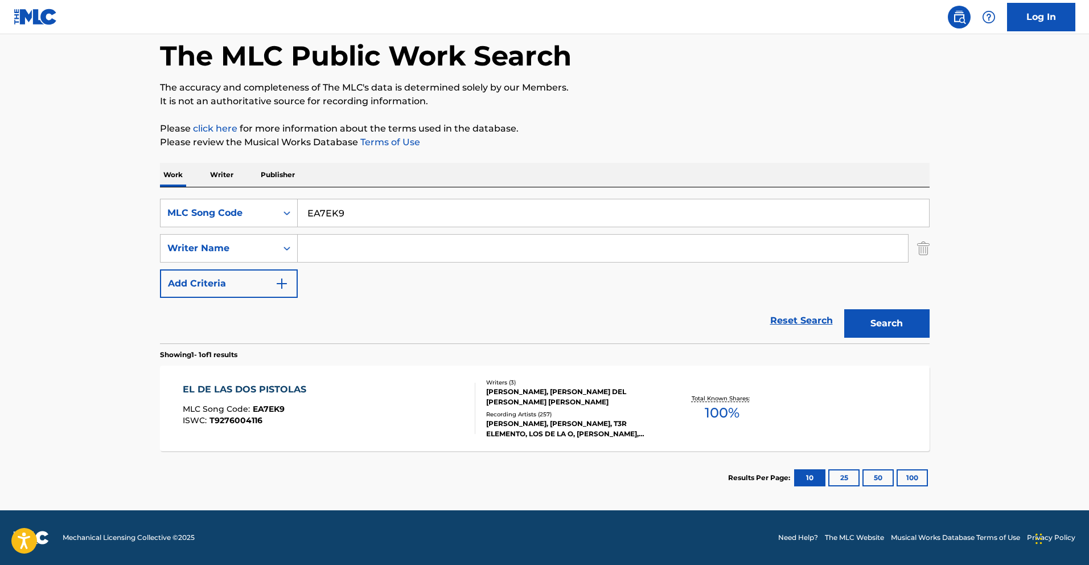
click at [242, 393] on div "EL DE LAS DOS PISTOLAS" at bounding box center [247, 389] width 129 height 14
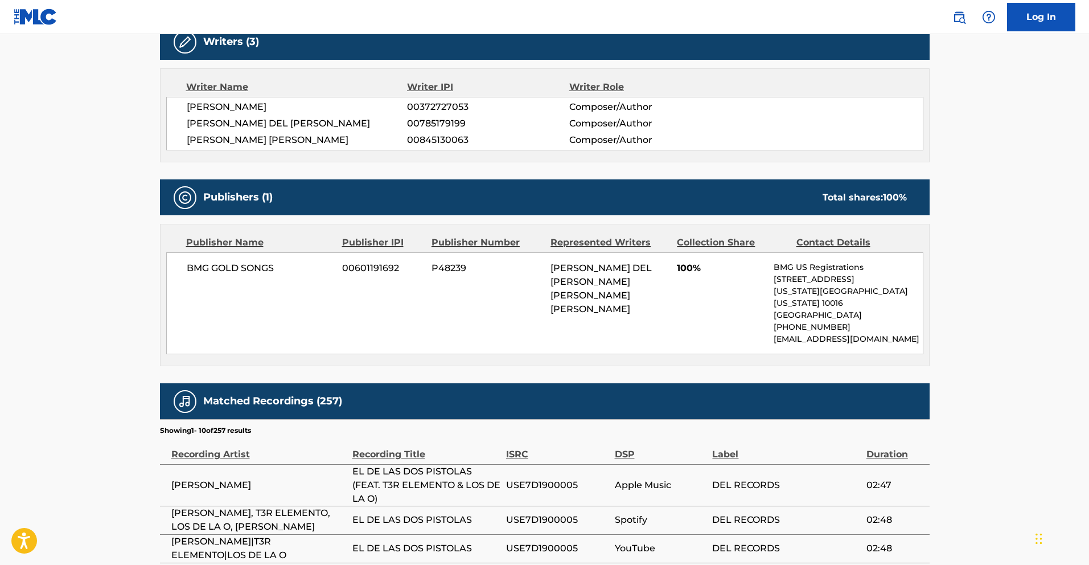
scroll to position [378, 0]
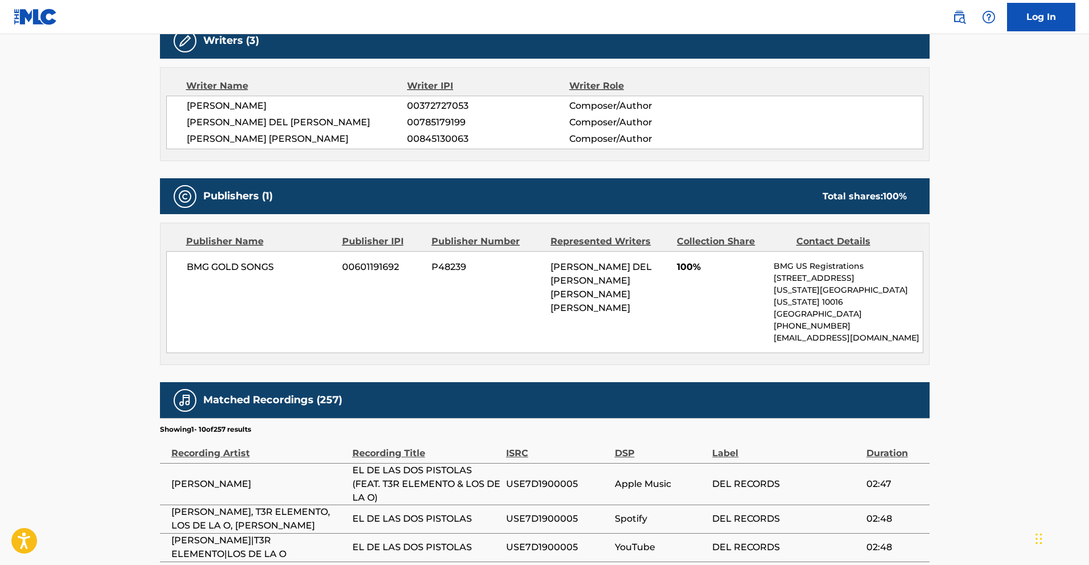
drag, startPoint x: 289, startPoint y: 273, endPoint x: 279, endPoint y: 269, distance: 10.5
click at [289, 272] on span "BMG GOLD SONGS" at bounding box center [260, 267] width 147 height 14
drag, startPoint x: 280, startPoint y: 268, endPoint x: 189, endPoint y: 271, distance: 91.1
click at [189, 271] on span "BMG GOLD SONGS" at bounding box center [260, 267] width 147 height 14
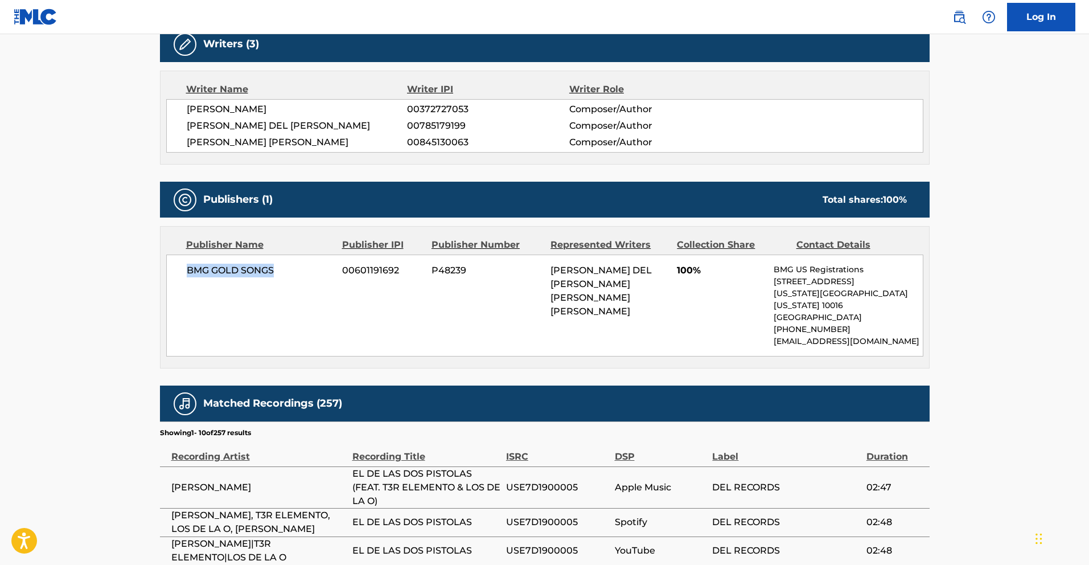
copy span "BMG GOLD SONGS"
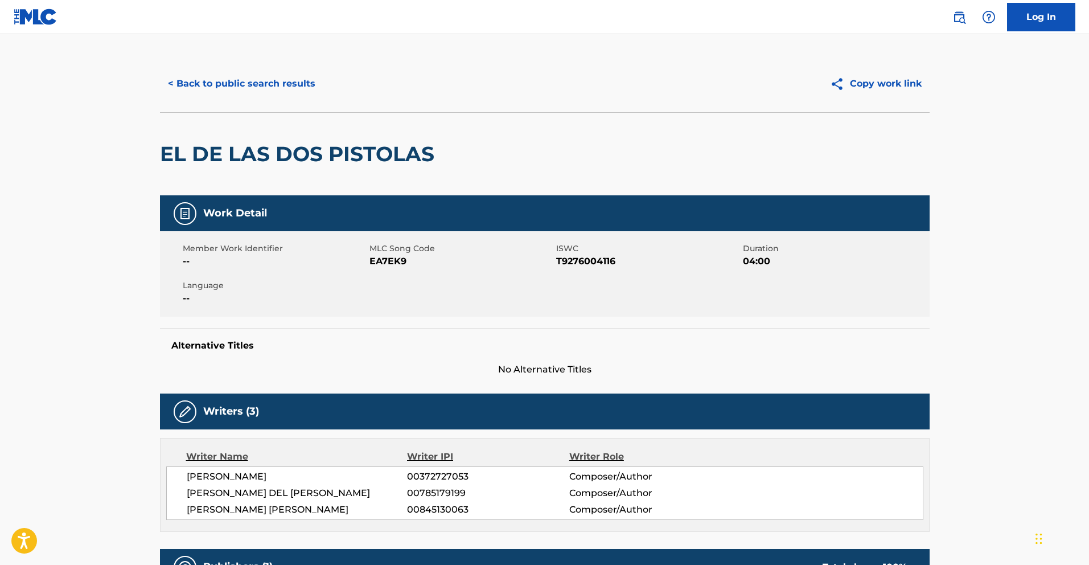
scroll to position [0, 0]
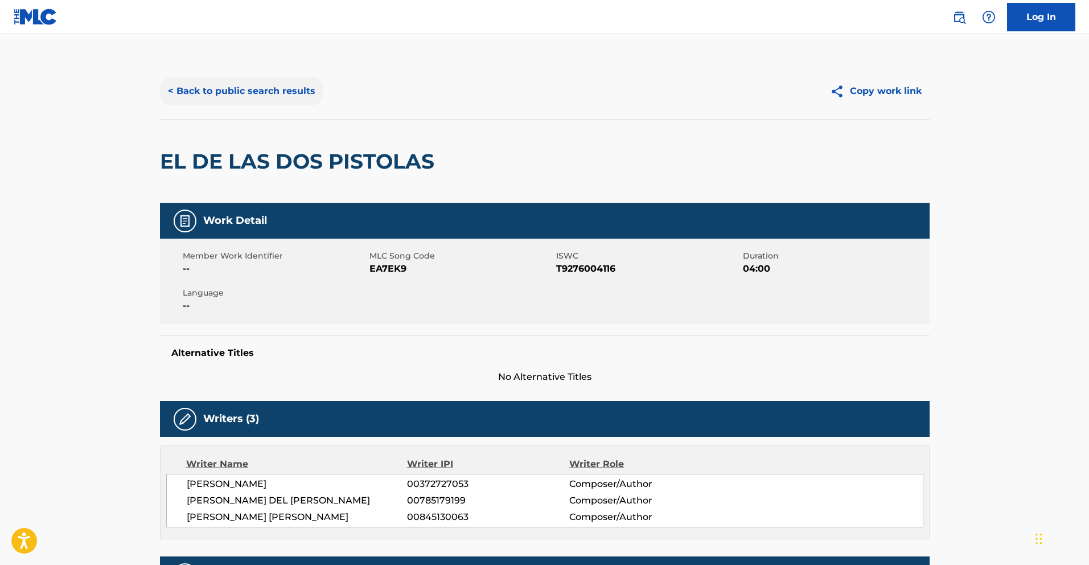
click at [274, 98] on button "< Back to public search results" at bounding box center [241, 91] width 163 height 28
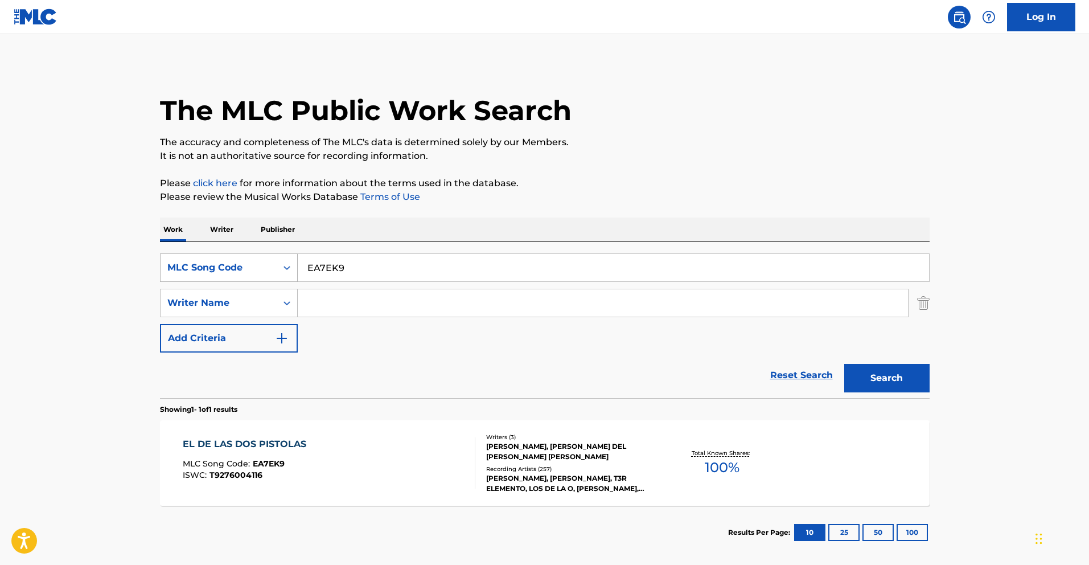
drag, startPoint x: 381, startPoint y: 277, endPoint x: 223, endPoint y: 257, distance: 159.6
click at [228, 260] on div "SearchWithCriteria400eeaa6-aaba-4541-af9e-9e675148fa01 MLC Song Code EA7EK9" at bounding box center [545, 267] width 770 height 28
paste input "9BTX"
type input "EA9BTX"
click at [904, 381] on button "Search" at bounding box center [886, 378] width 85 height 28
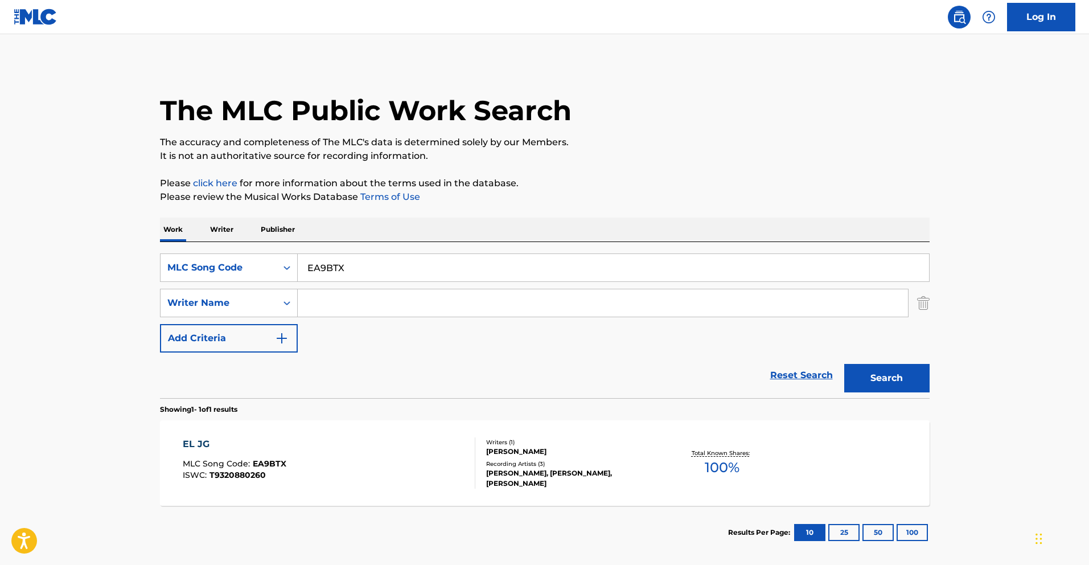
click at [361, 467] on div "EL JG MLC Song Code : EA9BTX ISWC : T9320880260" at bounding box center [329, 462] width 293 height 51
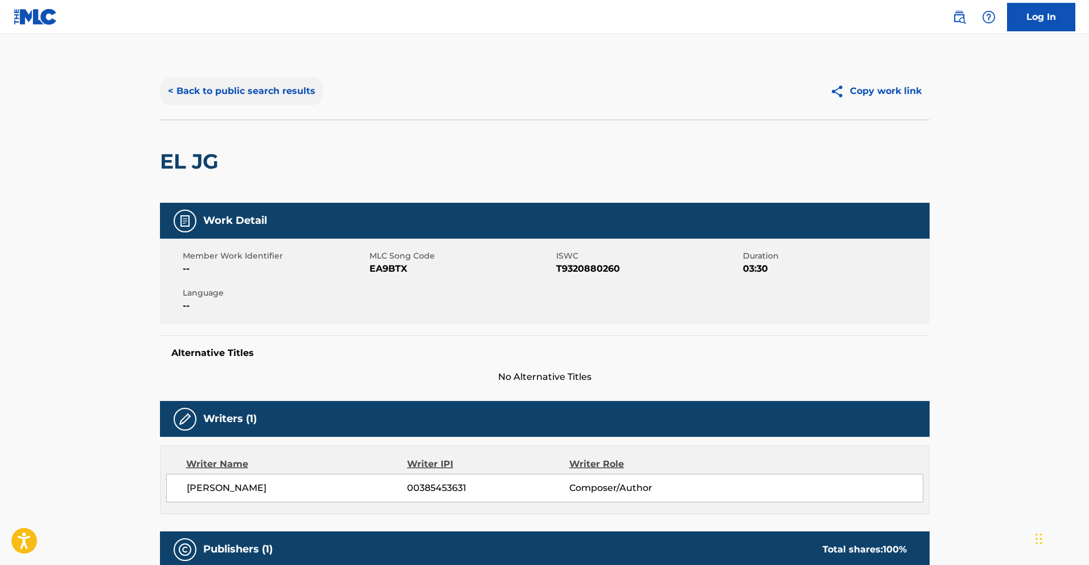
click at [283, 89] on button "< Back to public search results" at bounding box center [241, 91] width 163 height 28
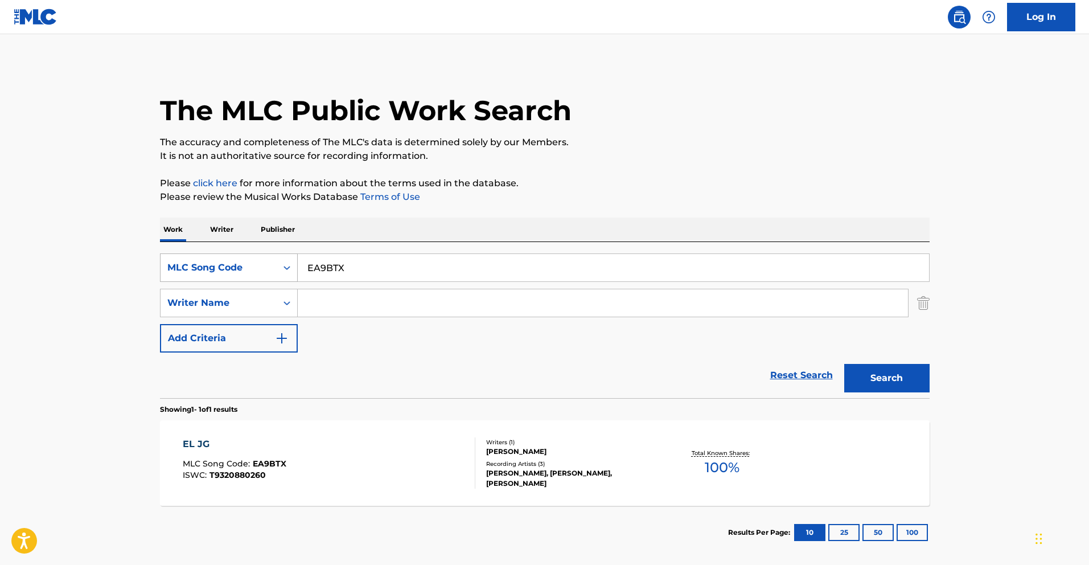
drag, startPoint x: 358, startPoint y: 272, endPoint x: 237, endPoint y: 269, distance: 120.7
click at [240, 269] on div "SearchWithCriteria400eeaa6-aaba-4541-af9e-9e675148fa01 MLC Song Code EA9BTX" at bounding box center [545, 267] width 770 height 28
paste input "PA3O3E"
type input "PA3O3E"
click at [898, 377] on button "Search" at bounding box center [886, 378] width 85 height 28
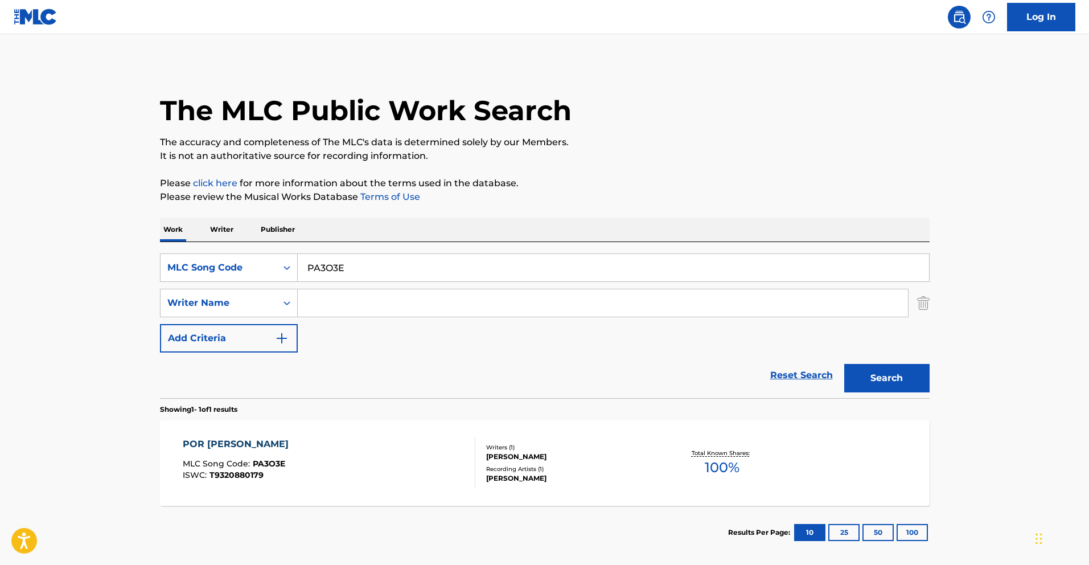
click at [305, 440] on div "POR MAZATLAN MLC Song Code : PA3O3E ISWC : T9320880179" at bounding box center [329, 462] width 293 height 51
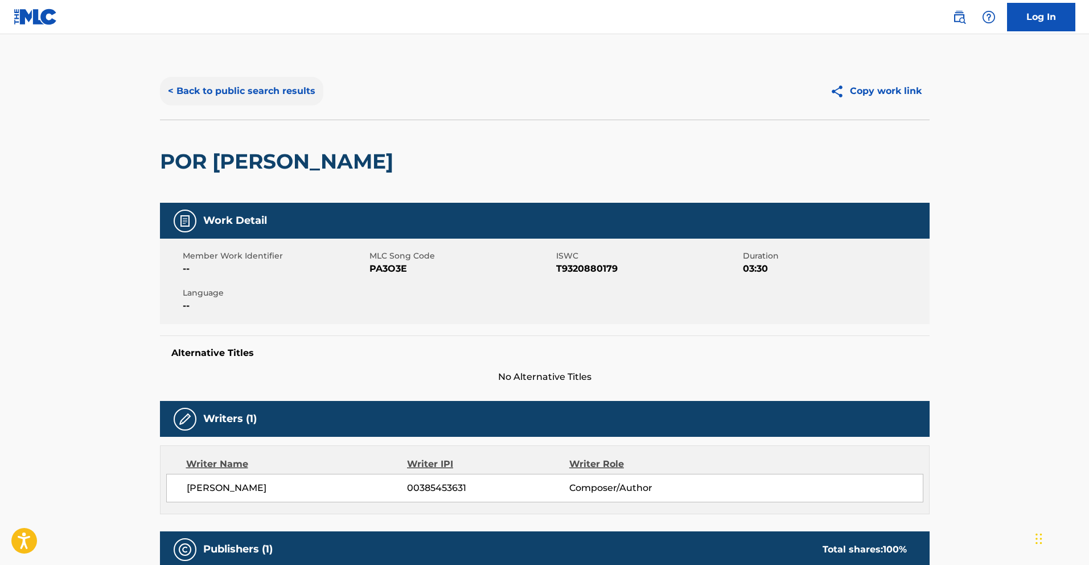
click at [293, 96] on button "< Back to public search results" at bounding box center [241, 91] width 163 height 28
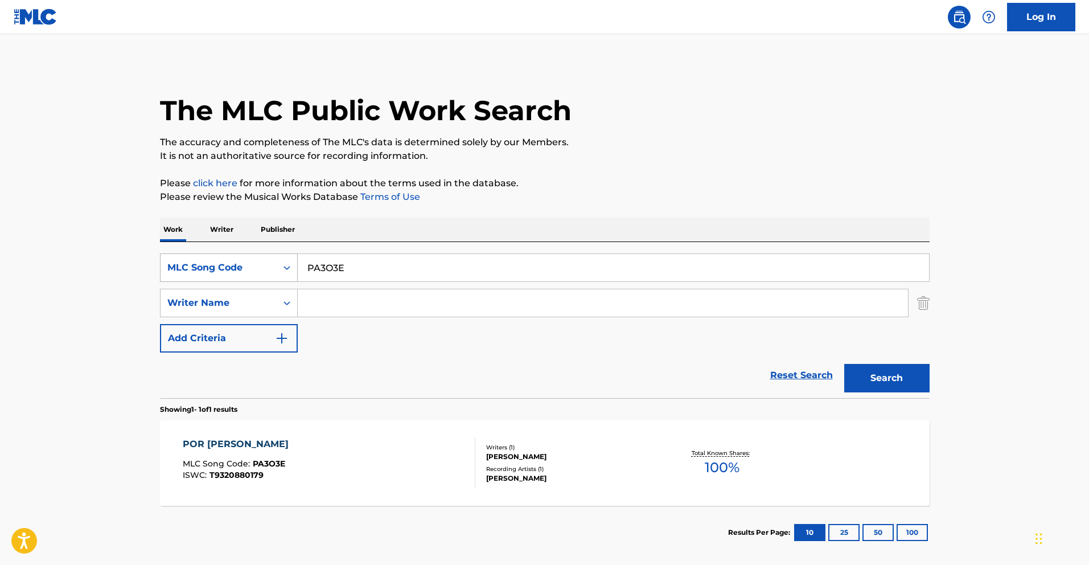
drag, startPoint x: 320, startPoint y: 269, endPoint x: 262, endPoint y: 266, distance: 58.7
click at [279, 268] on div "SearchWithCriteria400eeaa6-aaba-4541-af9e-9e675148fa01 MLC Song Code PA3O3E" at bounding box center [545, 267] width 770 height 28
paste input "SD3VYK"
type input "SD3VYK"
click at [884, 379] on button "Search" at bounding box center [886, 378] width 85 height 28
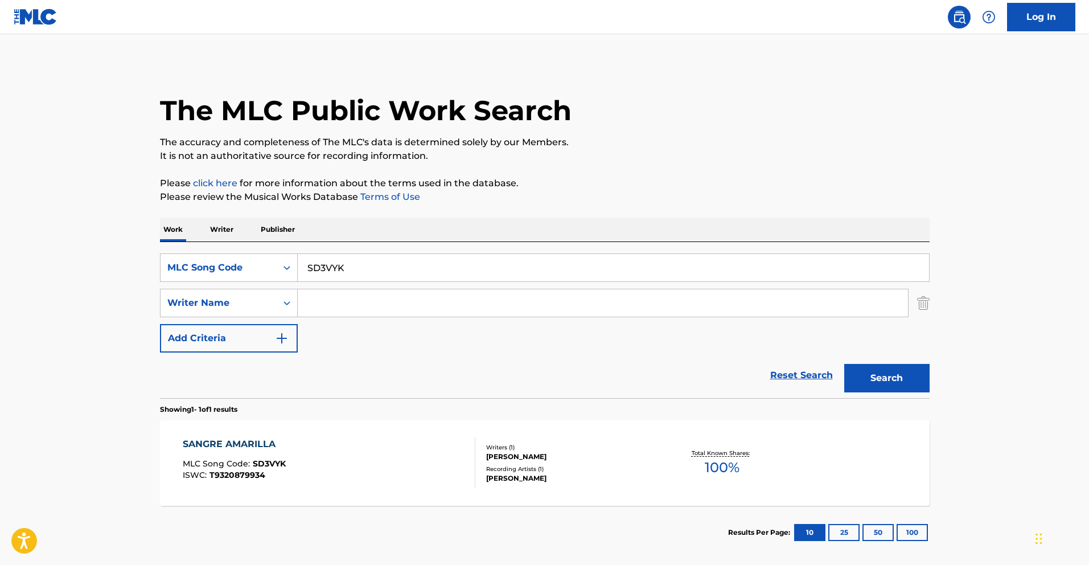
scroll to position [55, 0]
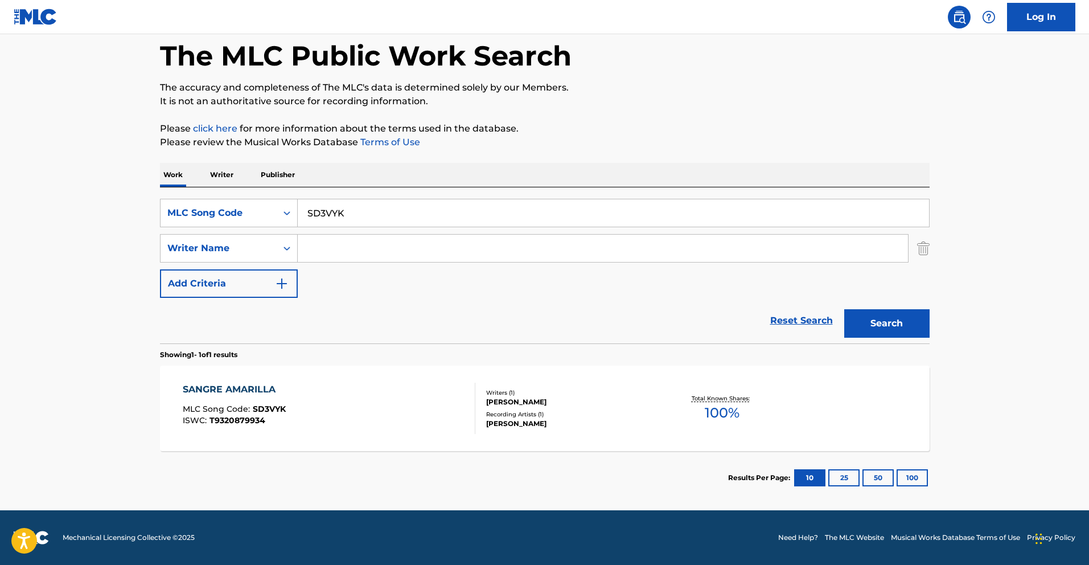
click at [361, 406] on div "SANGRE AMARILLA MLC Song Code : SD3VYK ISWC : T9320879934" at bounding box center [329, 407] width 293 height 51
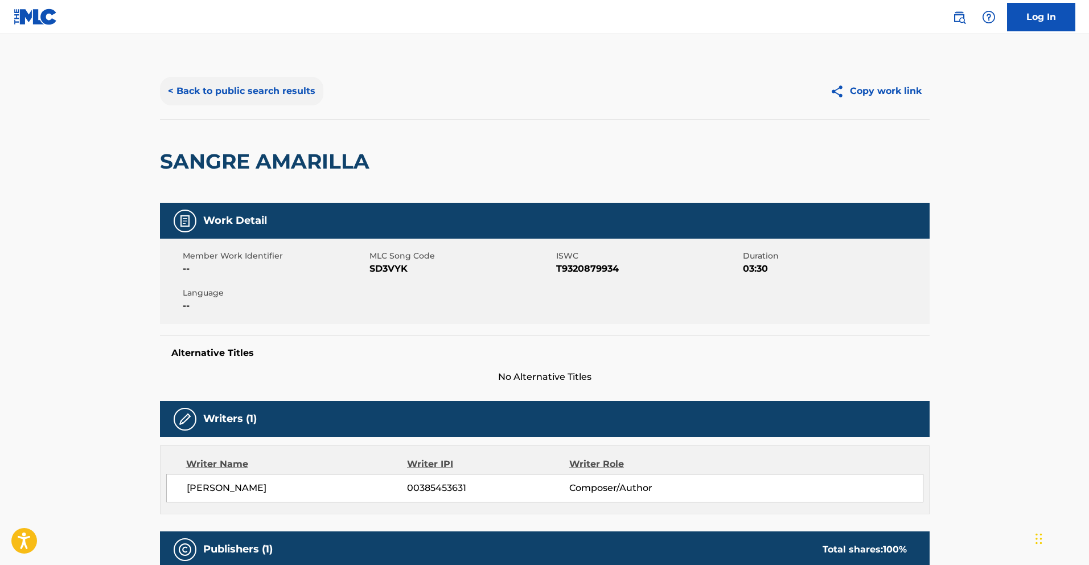
drag, startPoint x: 283, startPoint y: 102, endPoint x: 269, endPoint y: 94, distance: 15.8
click at [280, 101] on button "< Back to public search results" at bounding box center [241, 91] width 163 height 28
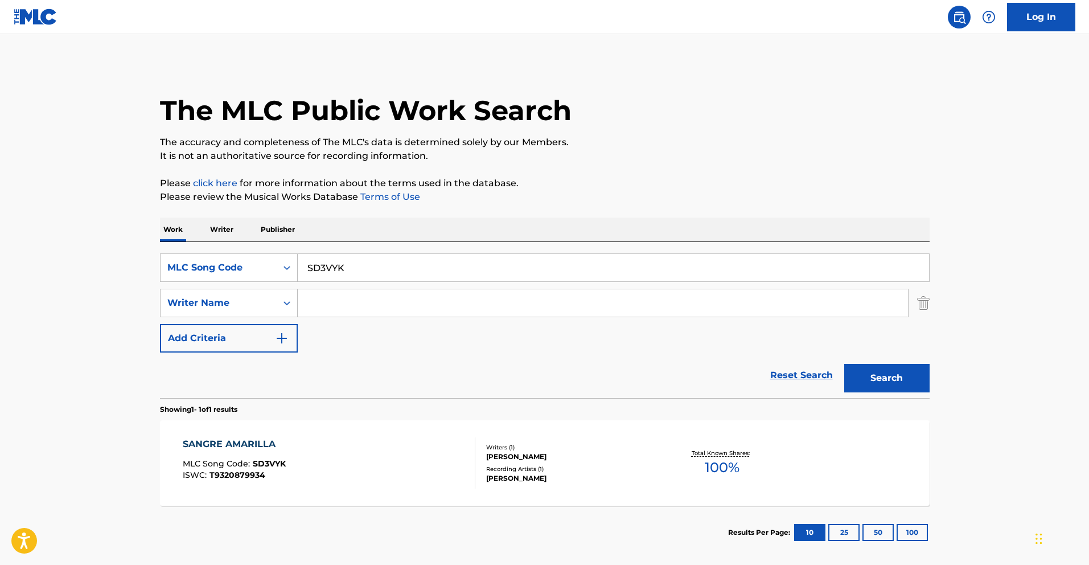
drag, startPoint x: 350, startPoint y: 267, endPoint x: 224, endPoint y: 252, distance: 126.7
click at [220, 256] on div "SearchWithCriteria400eeaa6-aaba-4541-af9e-9e675148fa01 MLC Song Code SD3VYK" at bounding box center [545, 267] width 770 height 28
paste input "AA5T31"
type input "AA5T31"
click at [873, 377] on button "Search" at bounding box center [886, 378] width 85 height 28
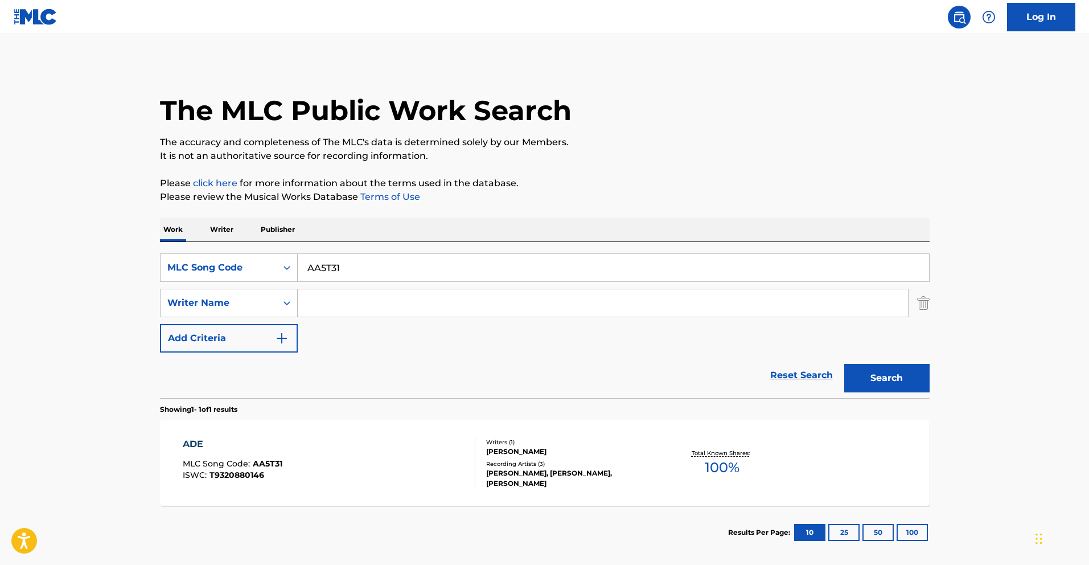
click at [348, 456] on div "ADE MLC Song Code : AA5T31 ISWC : T9320880146" at bounding box center [329, 462] width 293 height 51
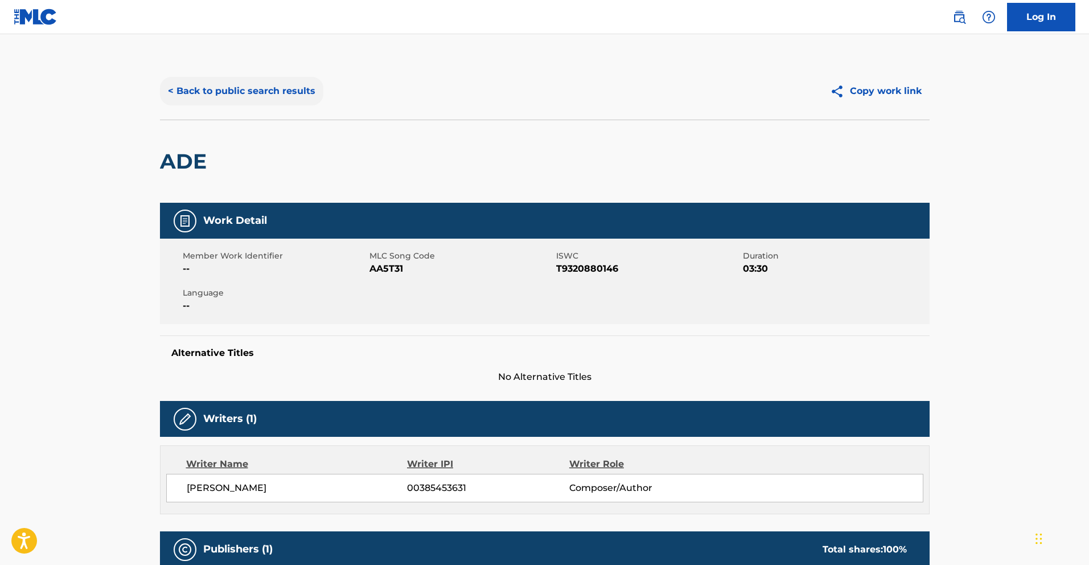
click at [282, 97] on button "< Back to public search results" at bounding box center [241, 91] width 163 height 28
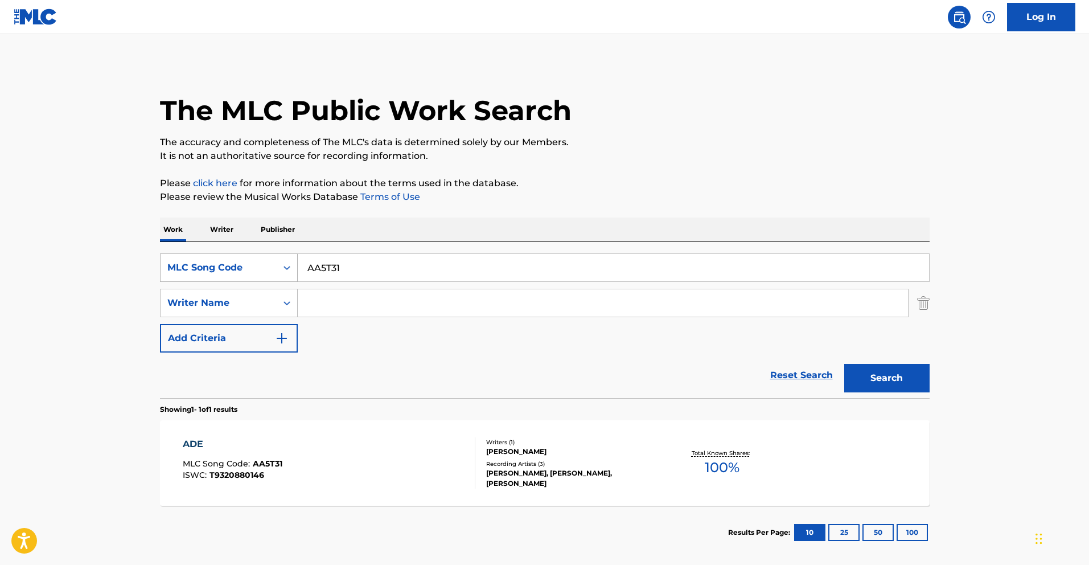
click at [225, 262] on div "SearchWithCriteria400eeaa6-aaba-4541-af9e-9e675148fa01 MLC Song Code AA5T31" at bounding box center [545, 267] width 770 height 28
paste input "MZ3"
type input "AA5MZ3"
click at [884, 371] on button "Search" at bounding box center [886, 378] width 85 height 28
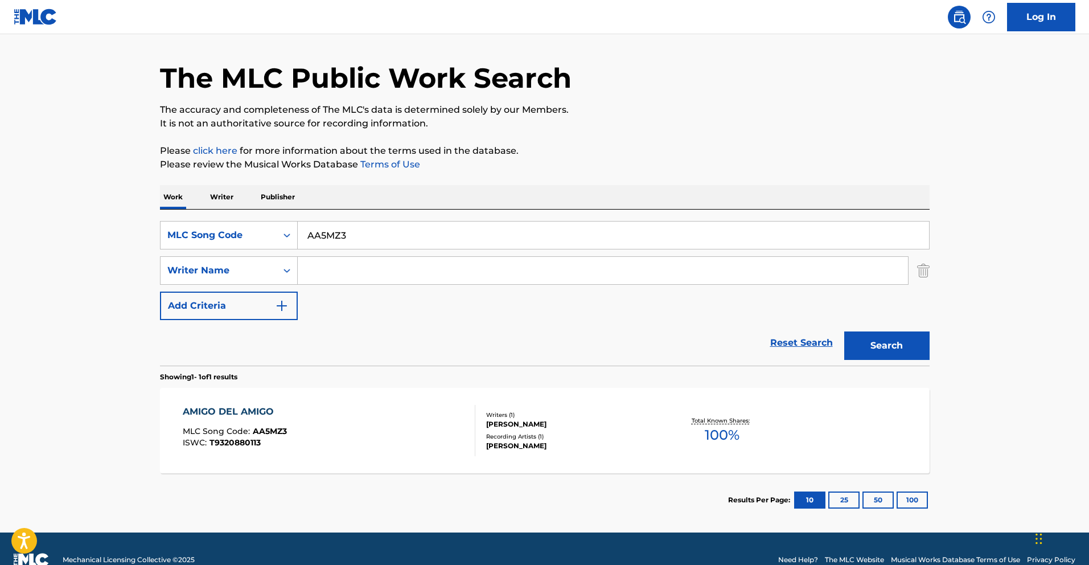
scroll to position [55, 0]
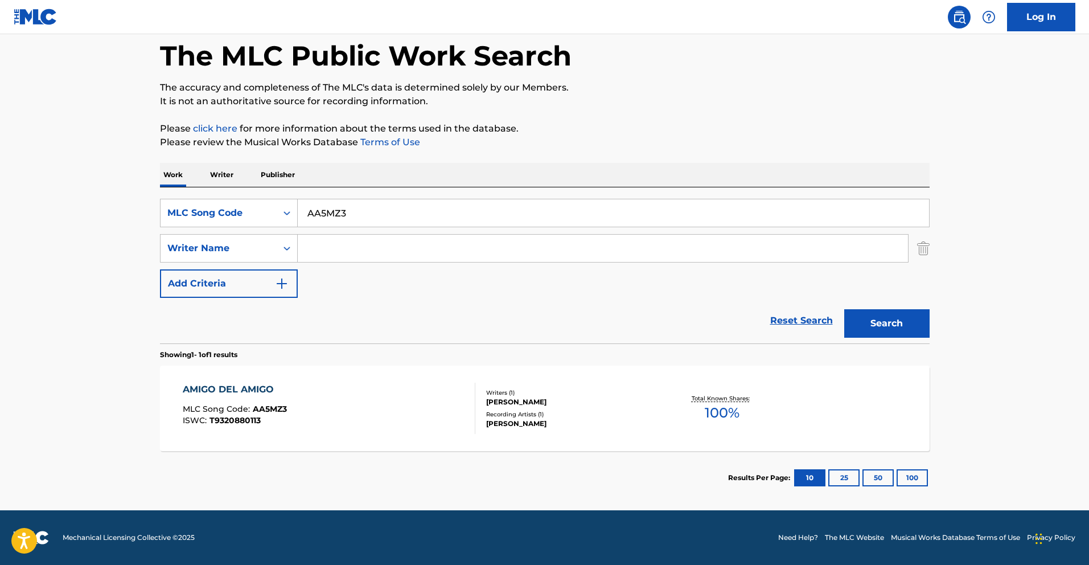
click at [301, 385] on div "AMIGO DEL AMIGO MLC Song Code : AA5MZ3 ISWC : T9320880113" at bounding box center [329, 407] width 293 height 51
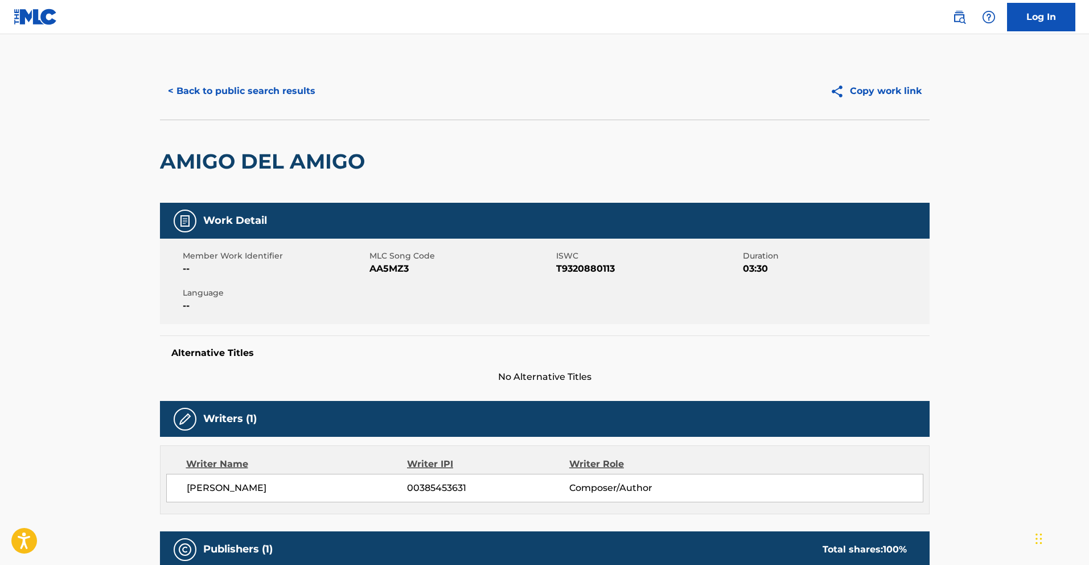
scroll to position [2, 0]
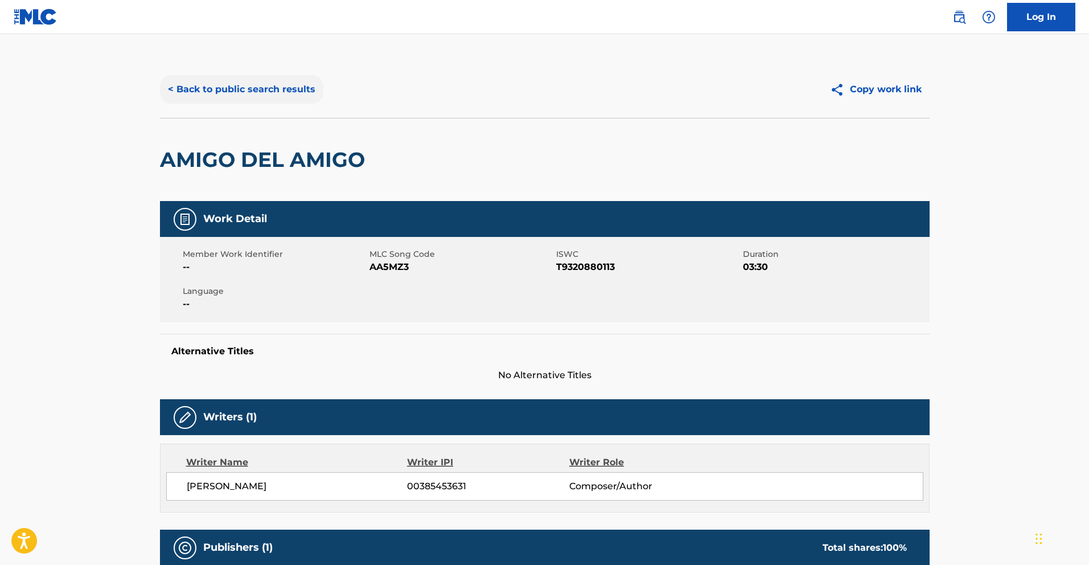
click at [289, 92] on button "< Back to public search results" at bounding box center [241, 89] width 163 height 28
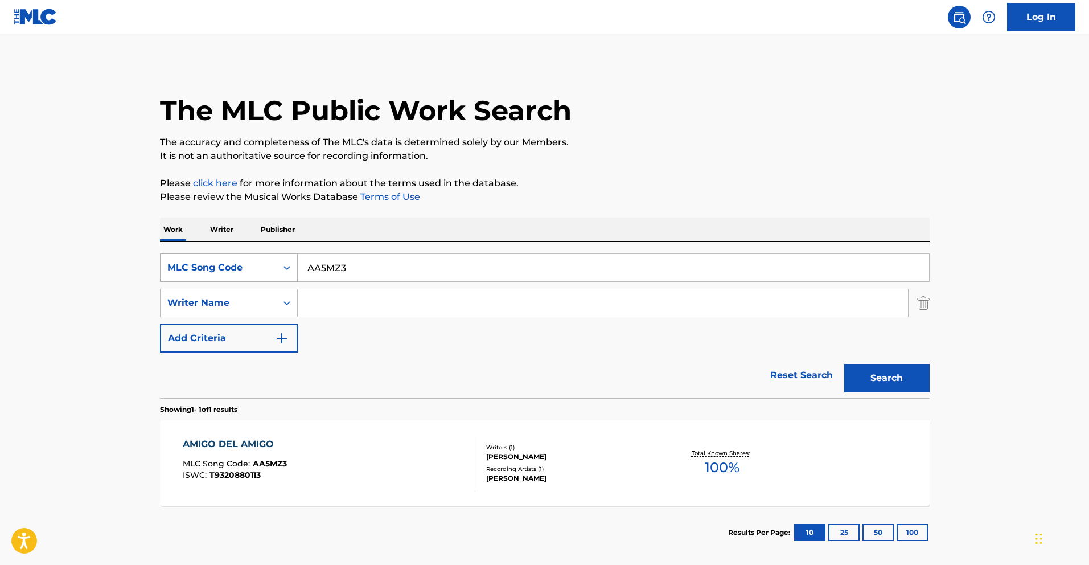
drag, startPoint x: 370, startPoint y: 266, endPoint x: 258, endPoint y: 266, distance: 111.6
click at [269, 267] on div "SearchWithCriteria400eeaa6-aaba-4541-af9e-9e675148fa01 MLC Song Code AA5MZ3" at bounding box center [545, 267] width 770 height 28
paste input "VY"
type input "AA5MVY"
click at [898, 385] on button "Search" at bounding box center [886, 378] width 85 height 28
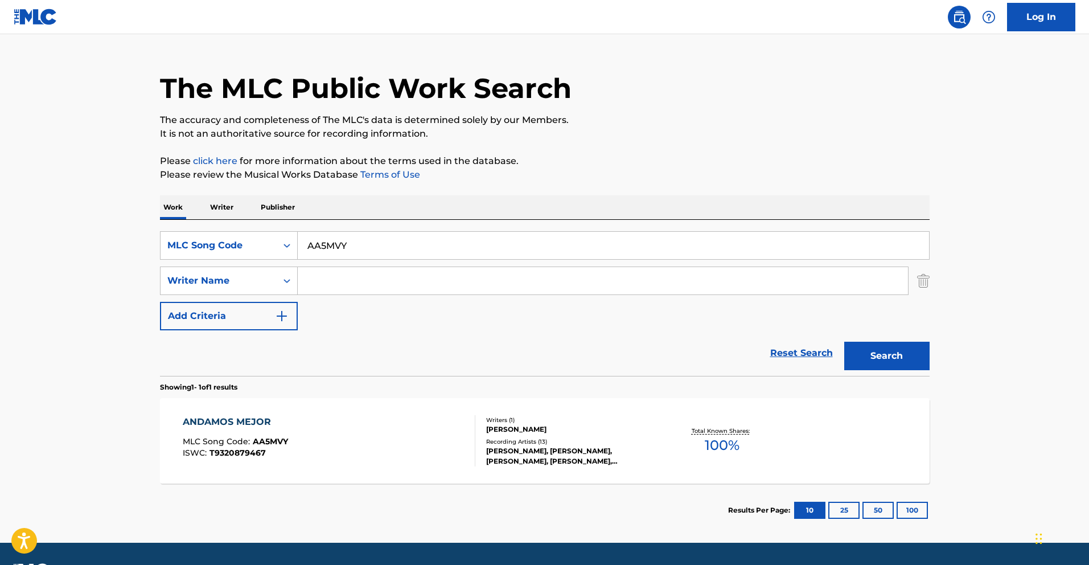
scroll to position [55, 0]
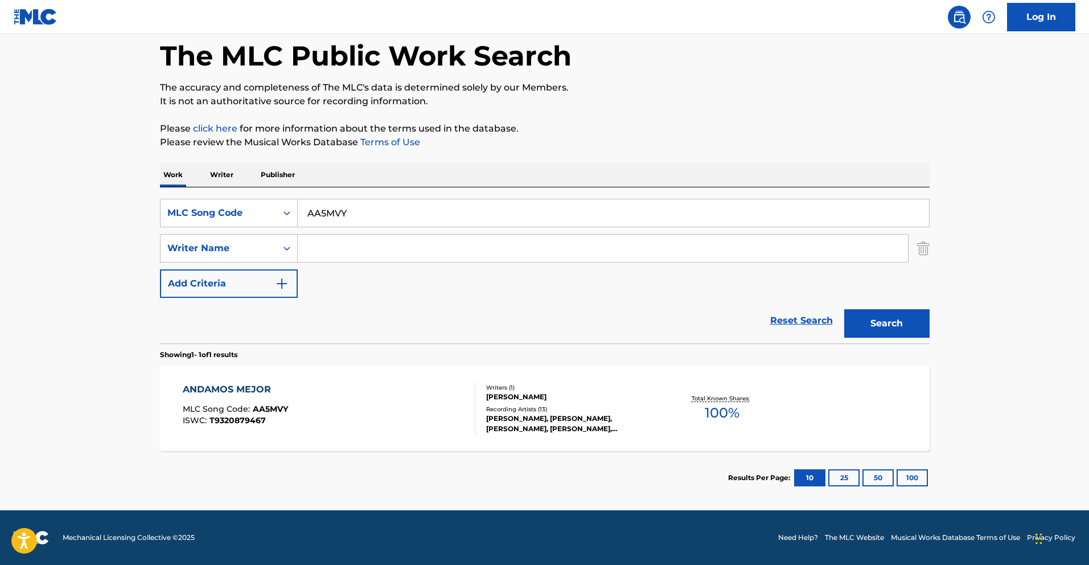
click at [261, 393] on div "ANDAMOS MEJOR" at bounding box center [235, 389] width 105 height 14
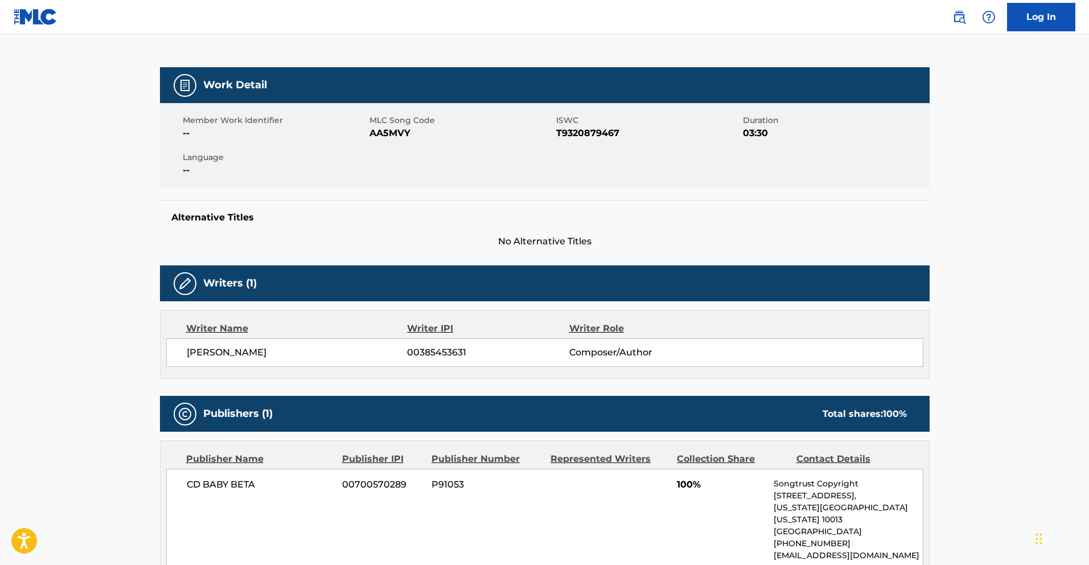
scroll to position [174, 0]
